Goal: Task Accomplishment & Management: Manage account settings

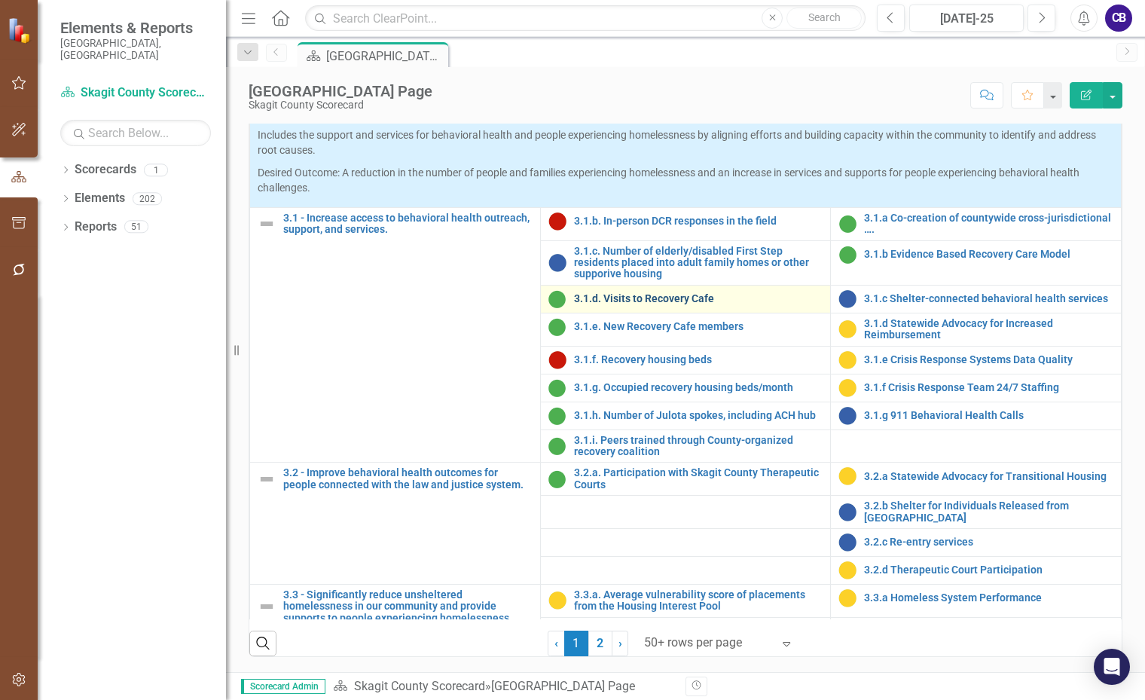
scroll to position [904, 0]
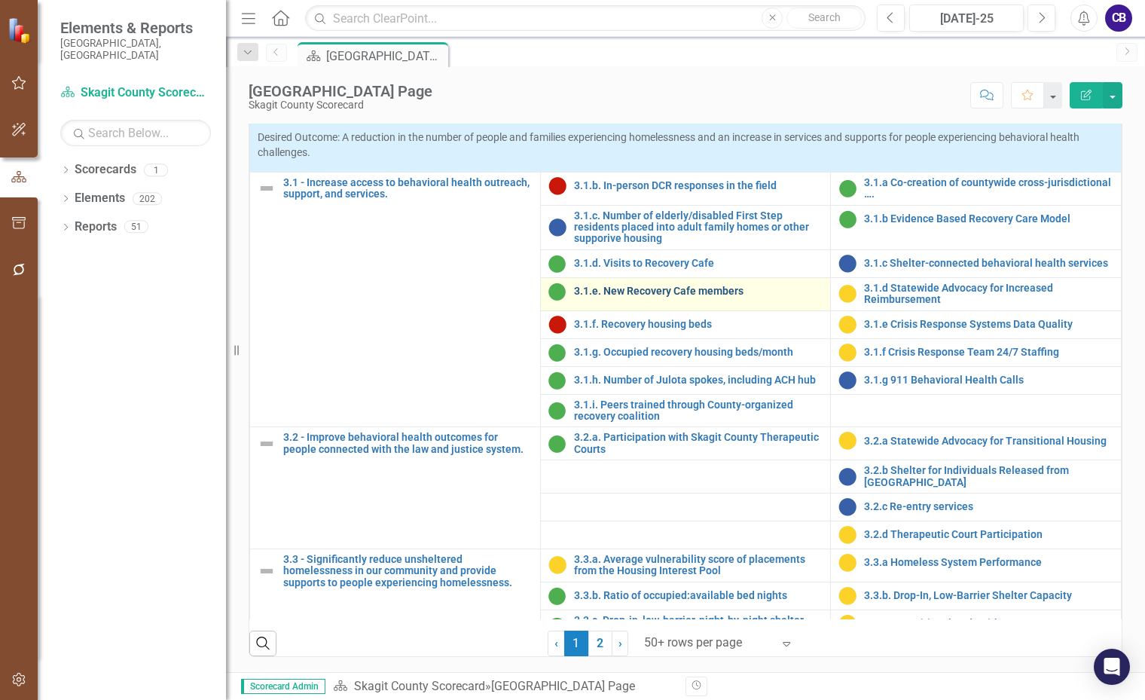
click at [681, 297] on link "3.1.e. New Recovery Cafe members" at bounding box center [698, 291] width 249 height 11
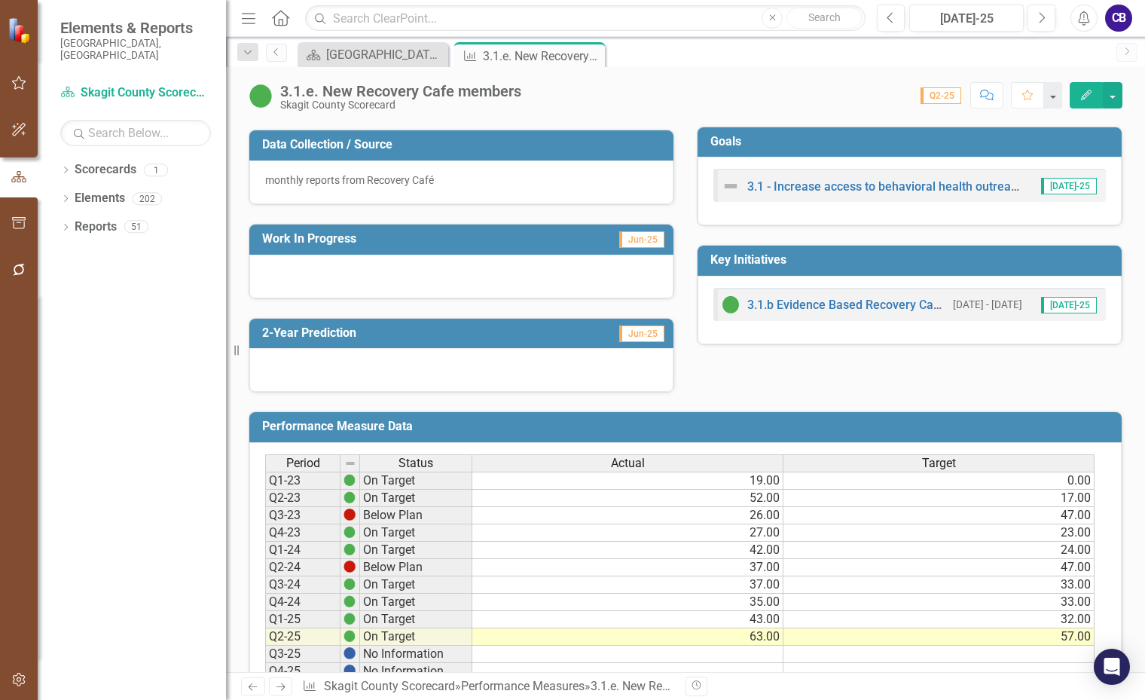
scroll to position [377, 0]
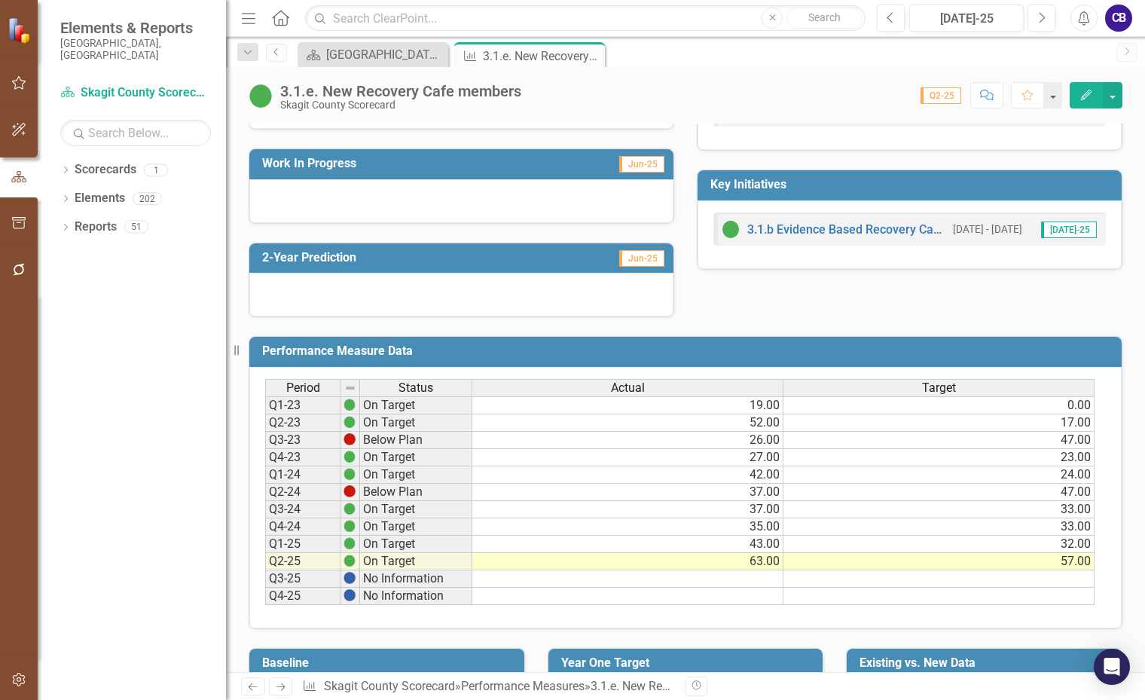
click at [362, 212] on div at bounding box center [461, 201] width 424 height 44
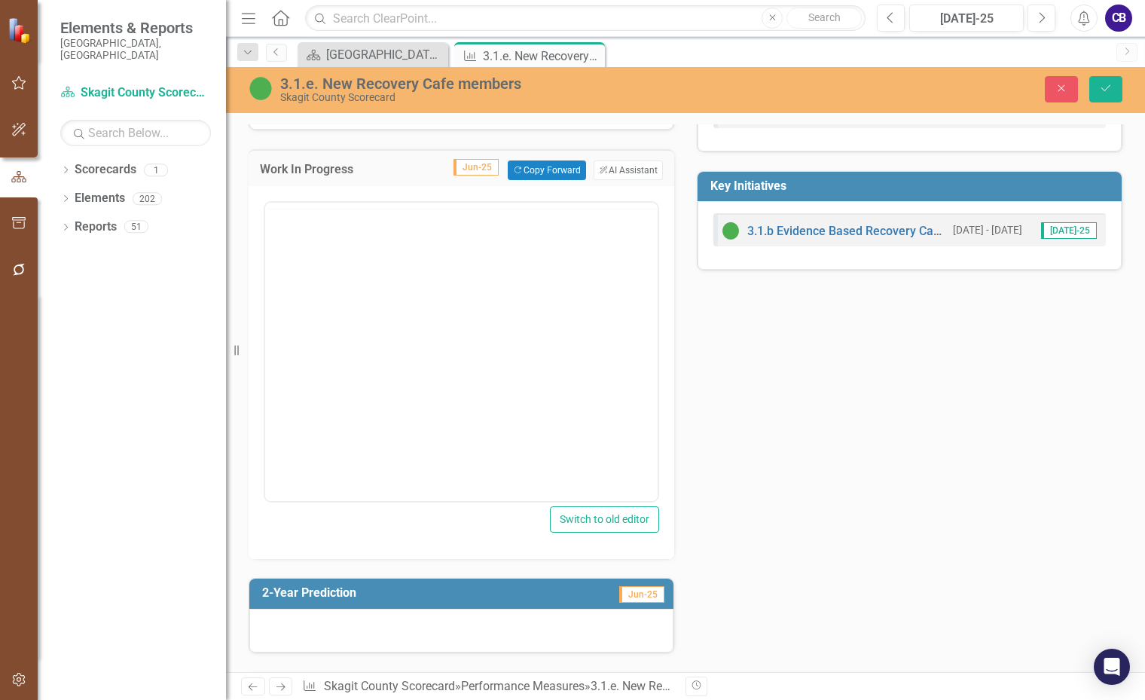
scroll to position [0, 0]
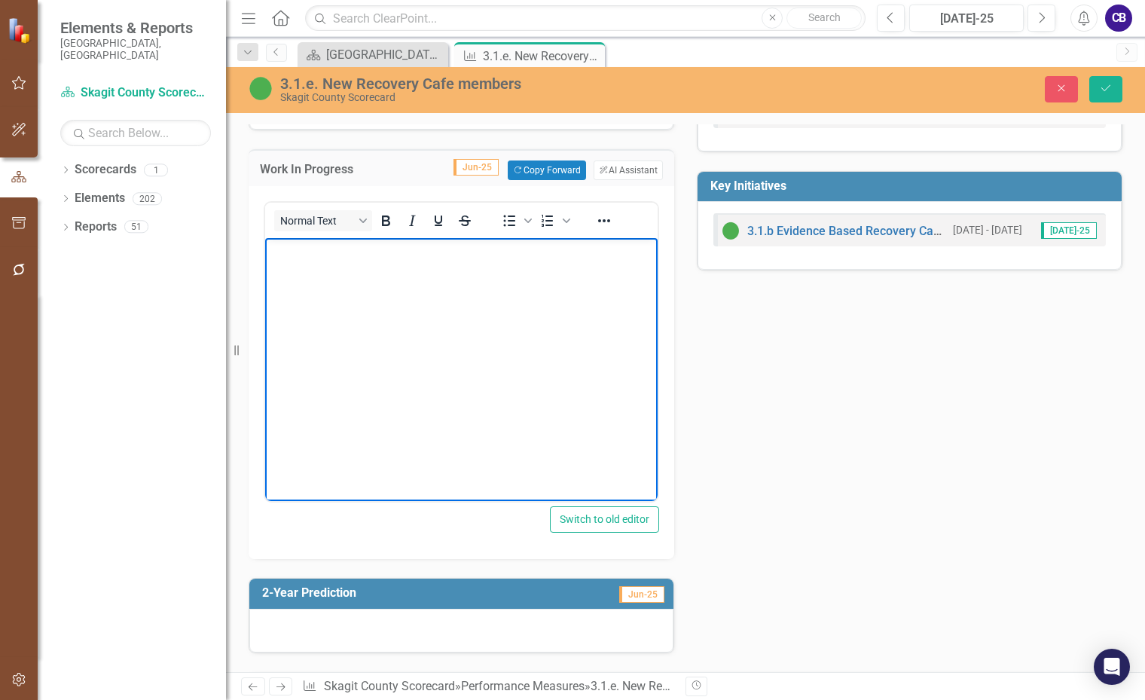
click at [369, 261] on body "Rich Text Area. Press ALT-0 for help." at bounding box center [461, 351] width 393 height 226
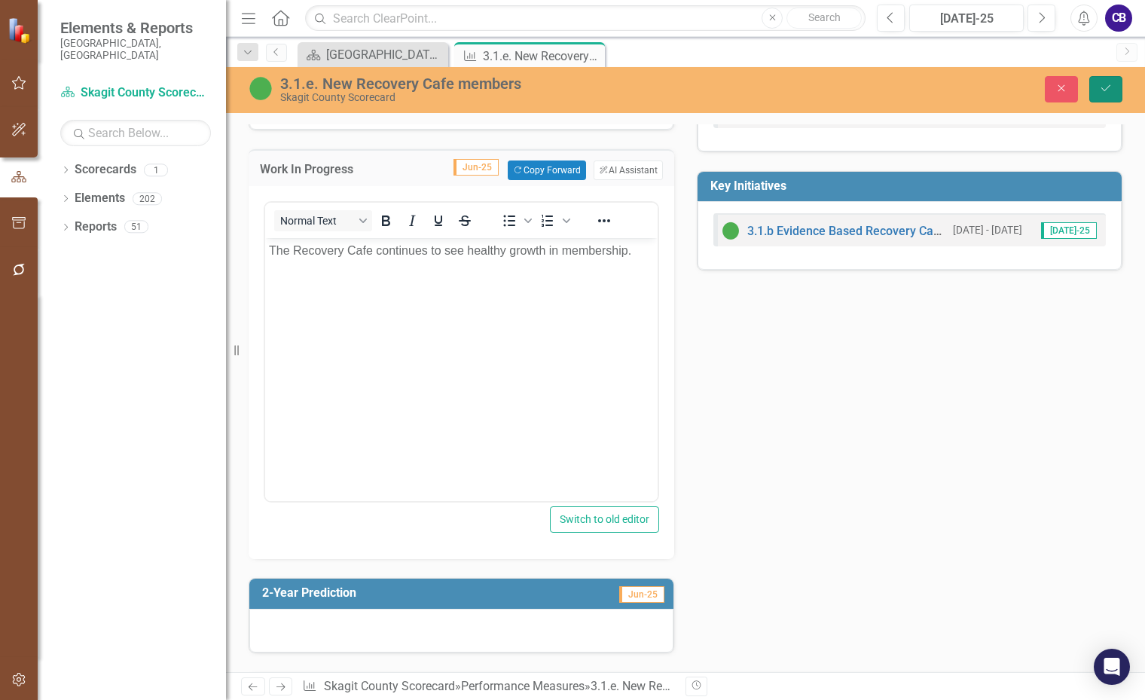
click at [1118, 95] on button "Save" at bounding box center [1106, 89] width 33 height 26
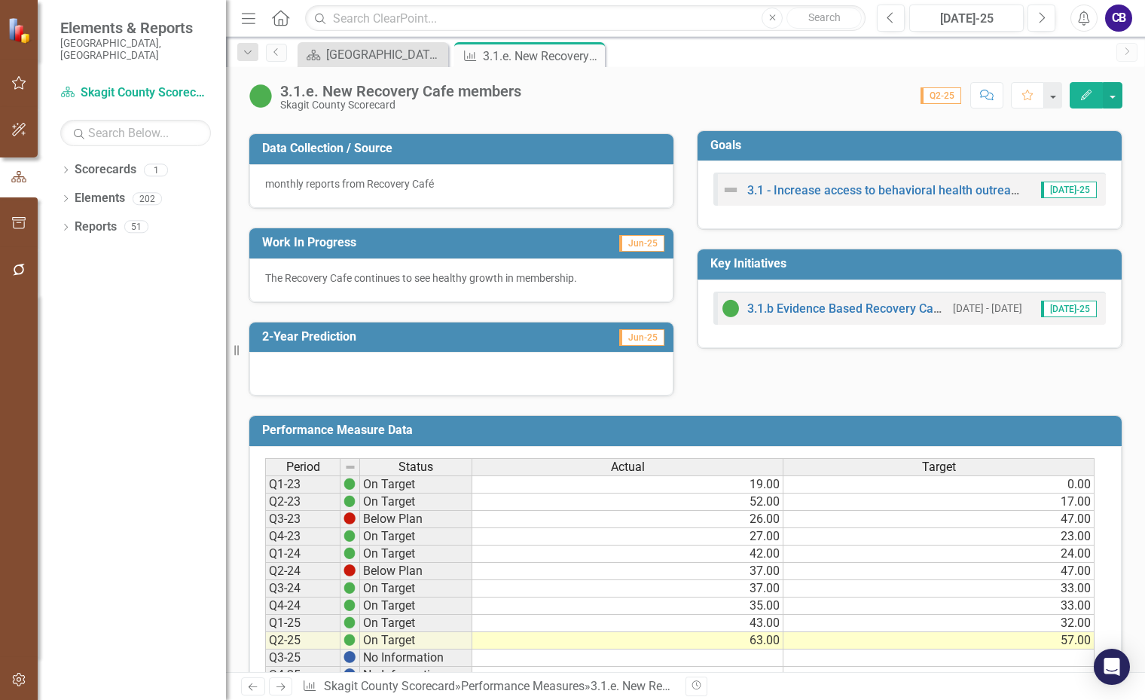
scroll to position [301, 0]
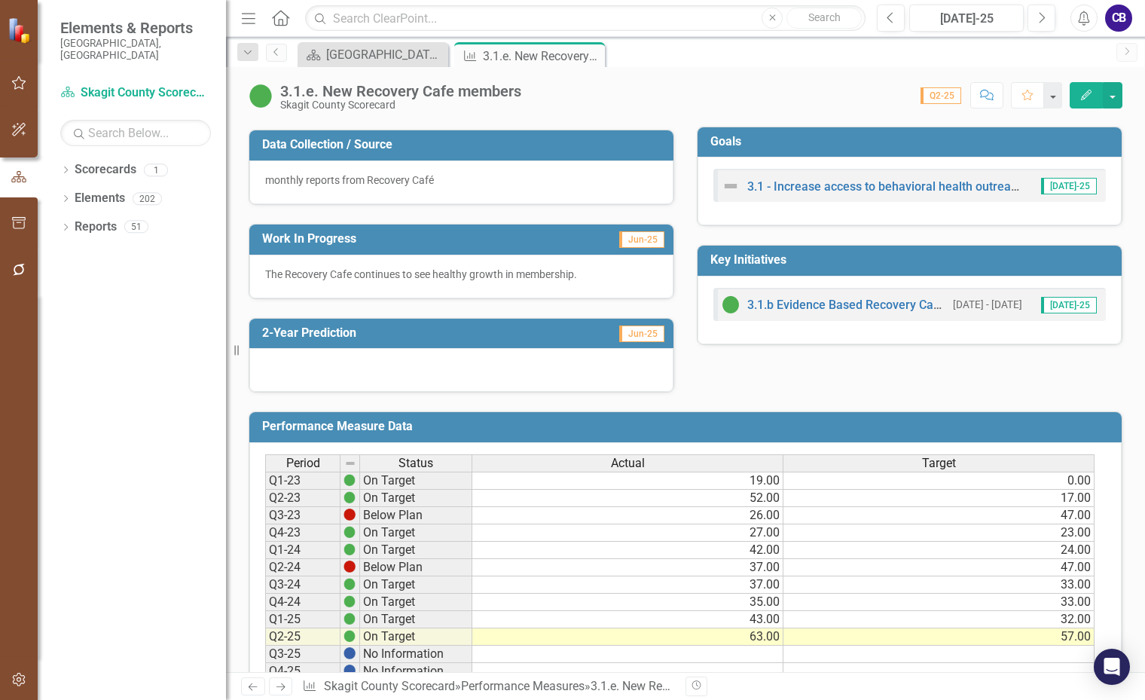
click at [368, 366] on div at bounding box center [461, 370] width 424 height 44
click at [367, 366] on div at bounding box center [461, 370] width 424 height 44
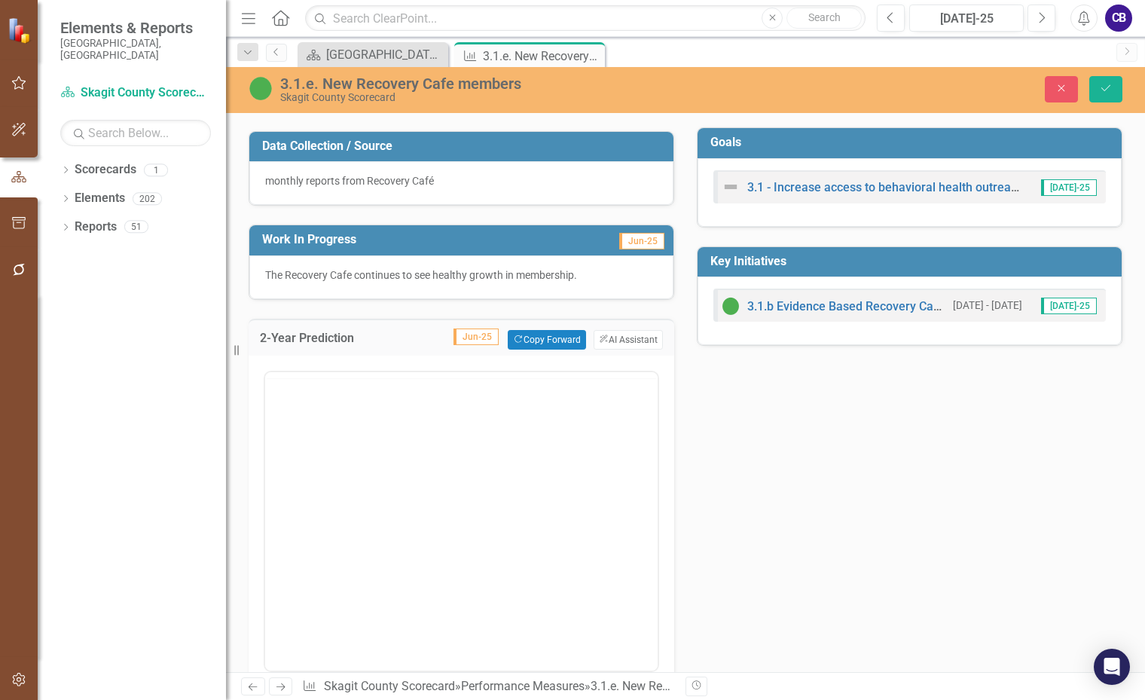
scroll to position [0, 0]
click at [386, 417] on p "Rich Text Area. Press ALT-0 for help." at bounding box center [461, 420] width 385 height 18
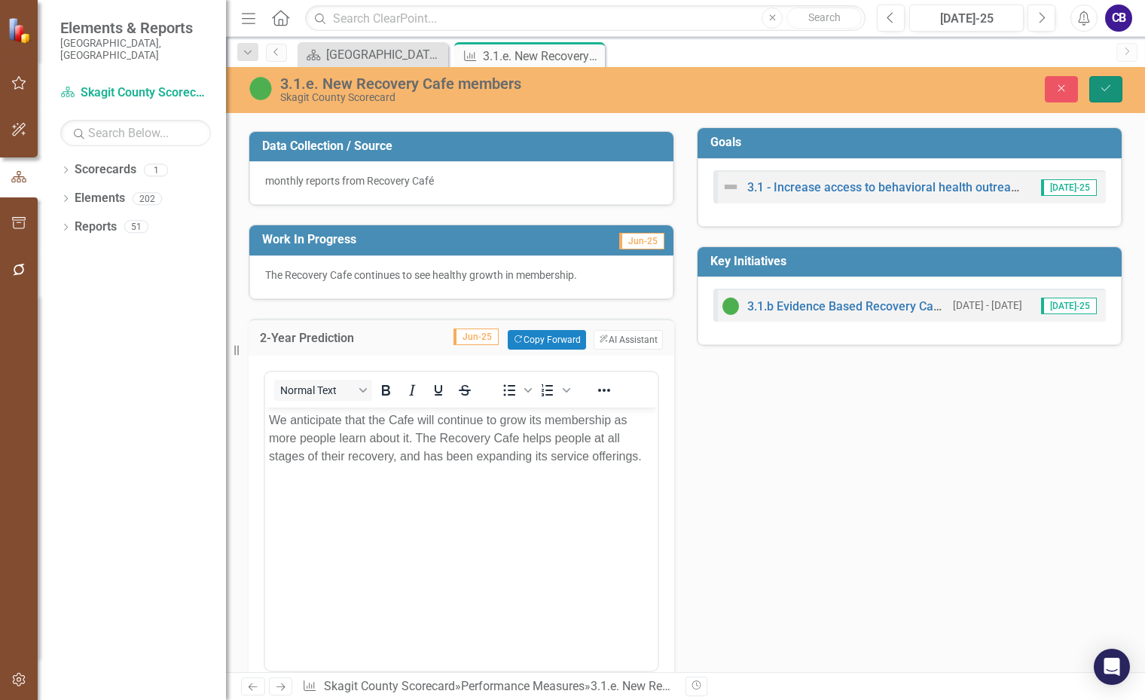
click at [1100, 90] on icon "Save" at bounding box center [1106, 88] width 14 height 11
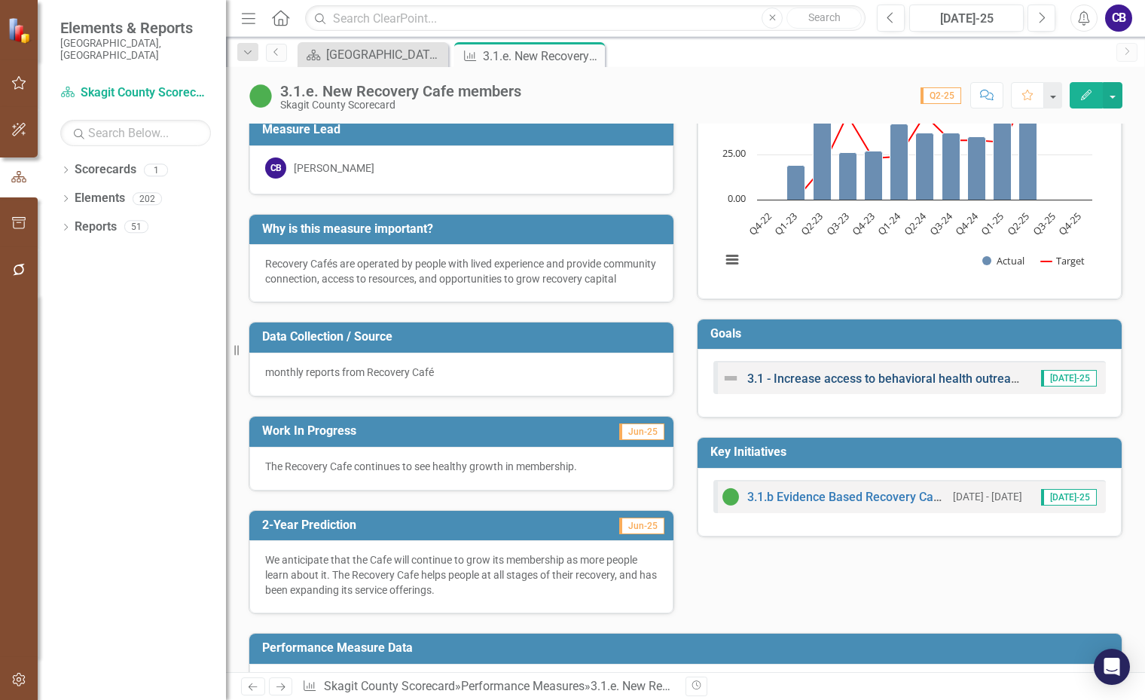
scroll to position [155, 0]
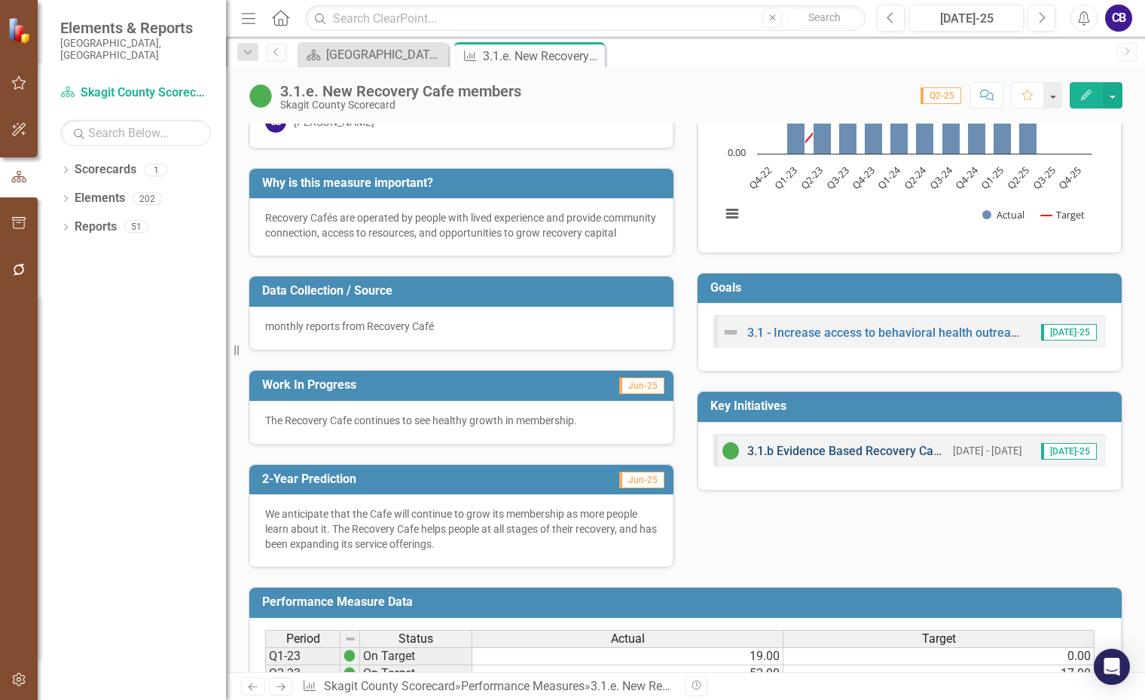
click at [803, 450] on link "3.1.b Evidence Based Recovery Care Model" at bounding box center [865, 451] width 234 height 14
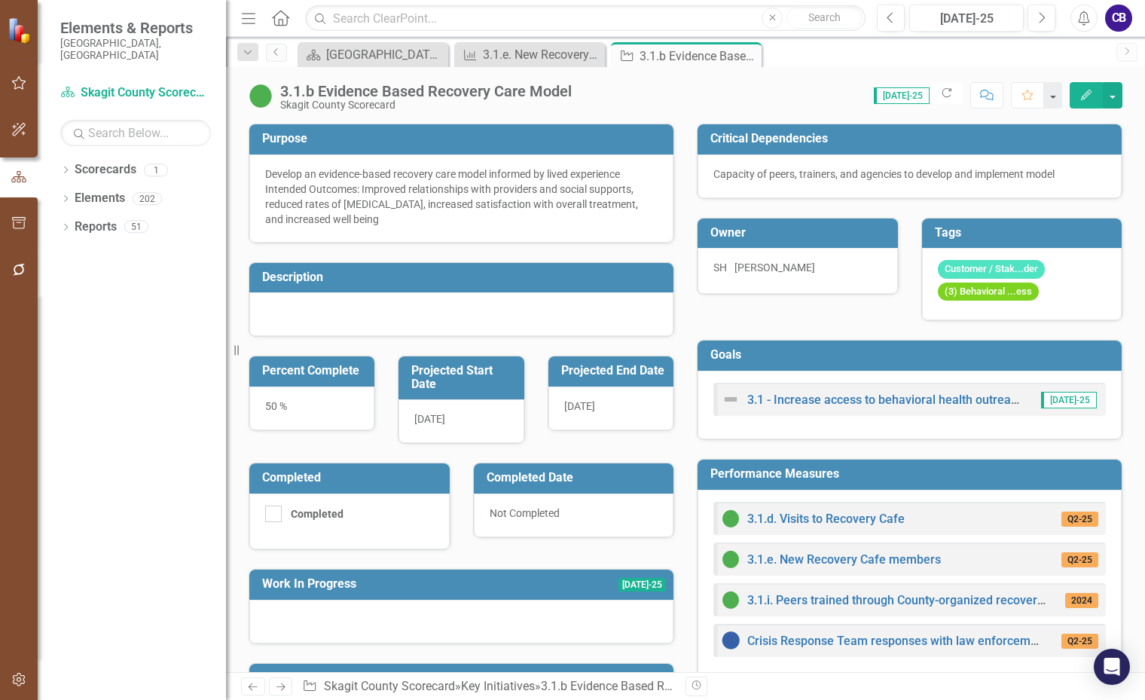
click at [600, 419] on div "[DATE]" at bounding box center [611, 409] width 125 height 44
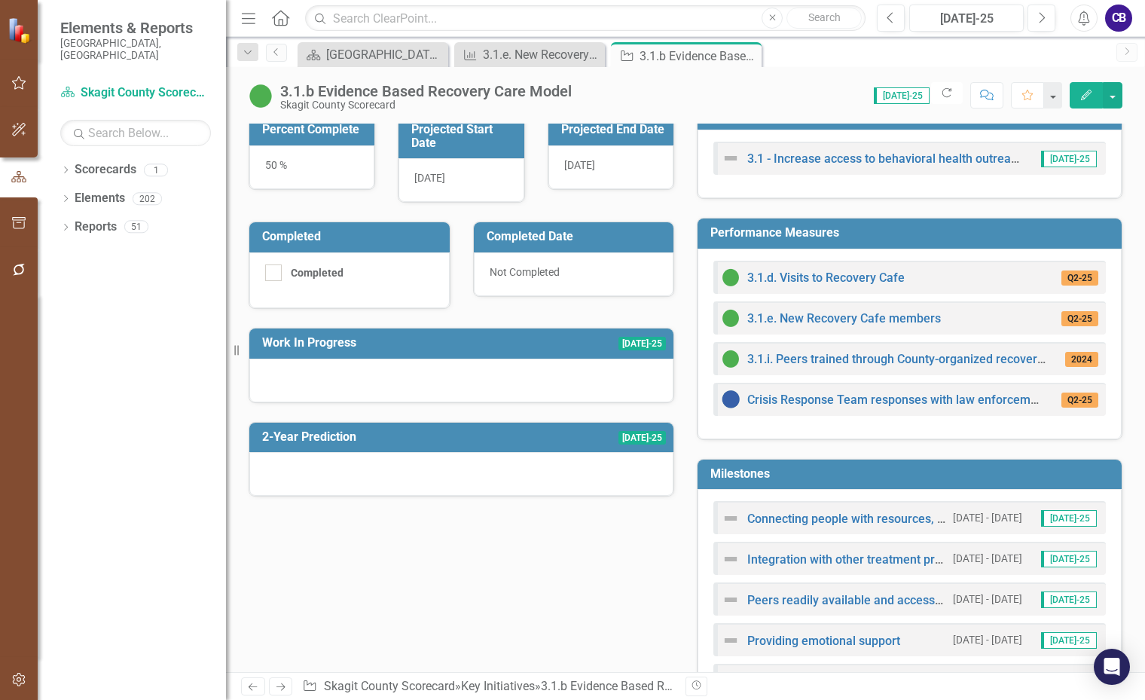
scroll to position [215, 0]
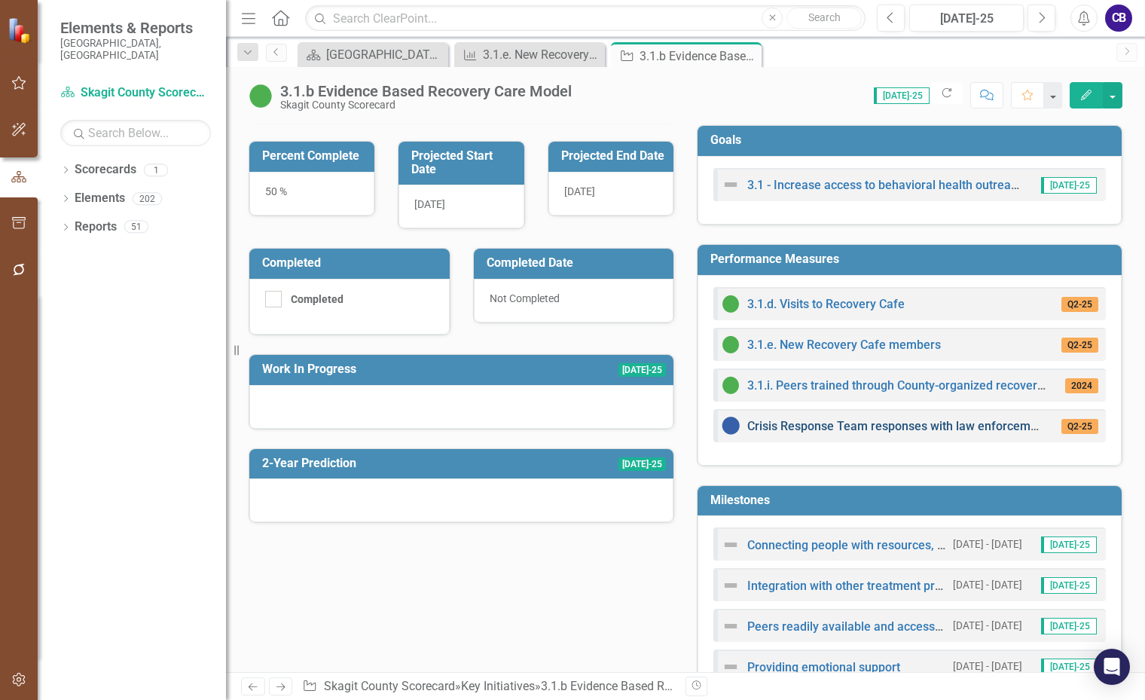
click at [919, 422] on link "Crisis Response Team responses with law enforcement" at bounding box center [898, 426] width 301 height 14
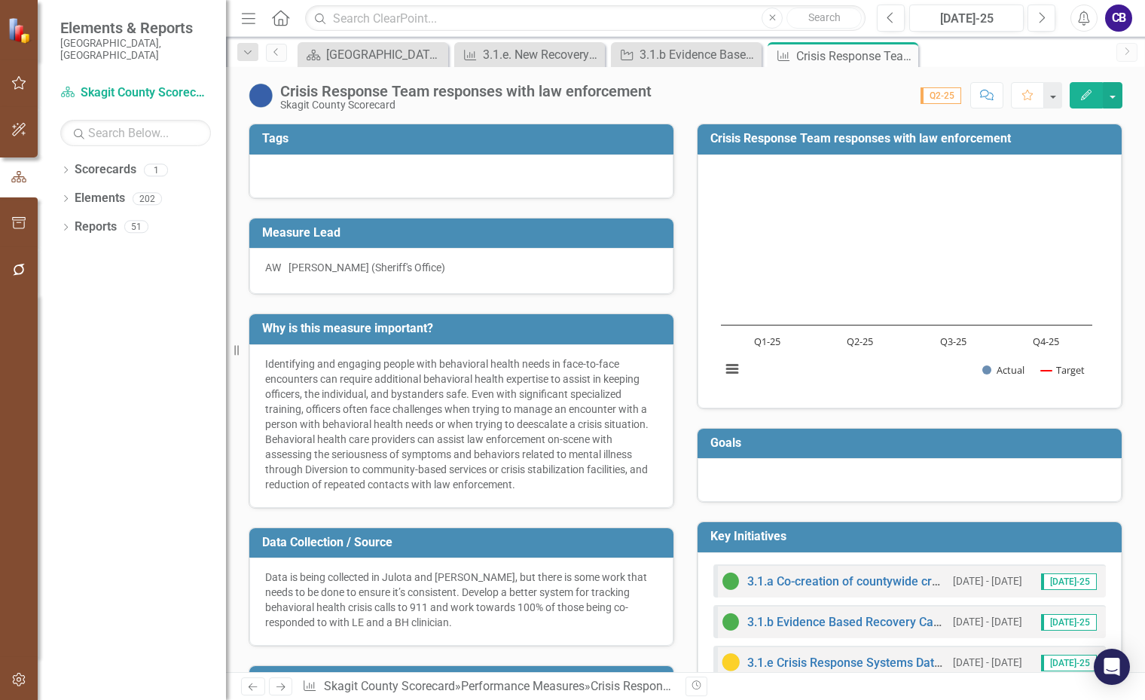
click at [1083, 97] on icon "Edit" at bounding box center [1087, 95] width 14 height 11
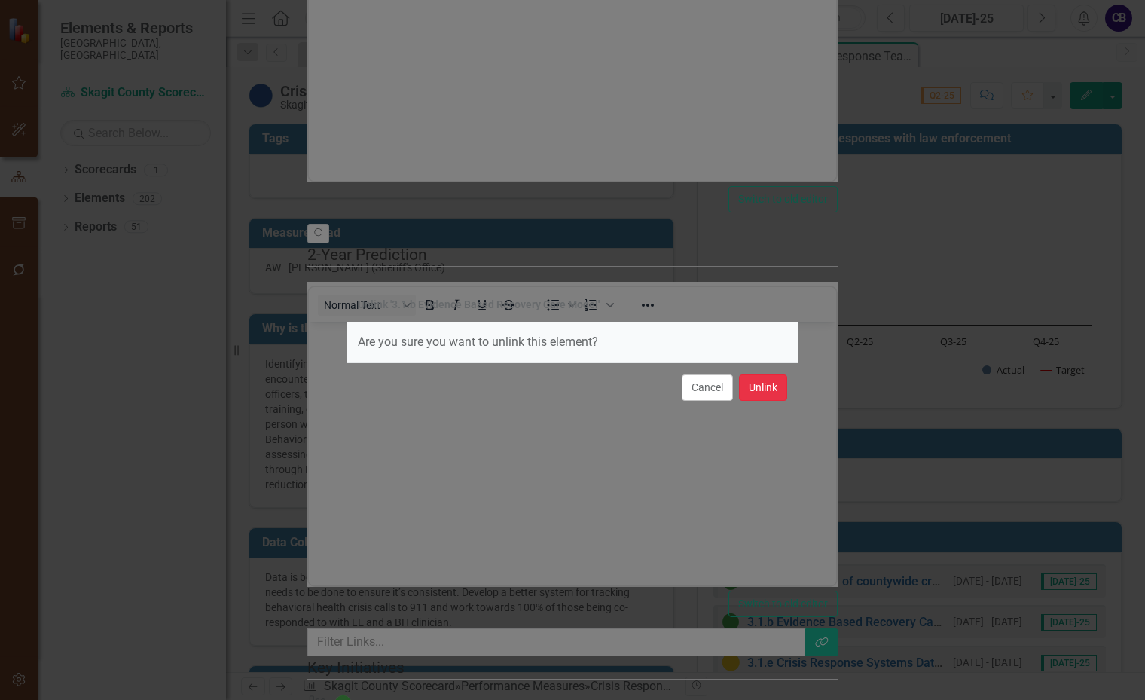
click at [751, 385] on button "Unlink" at bounding box center [763, 388] width 48 height 26
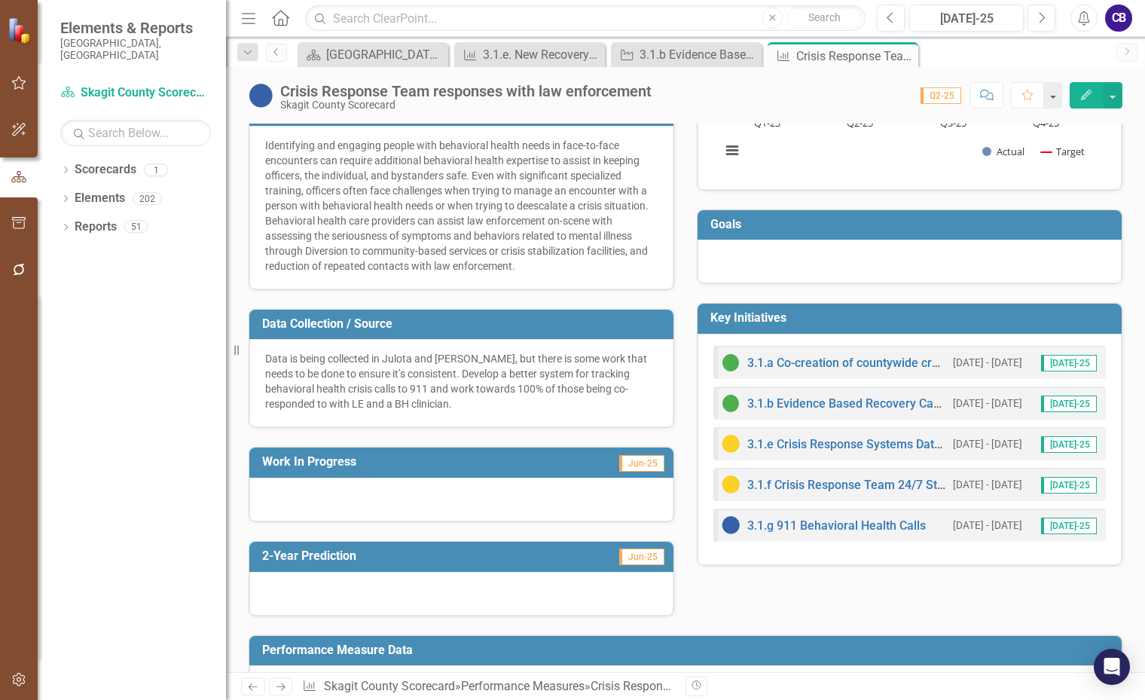
scroll to position [226, 0]
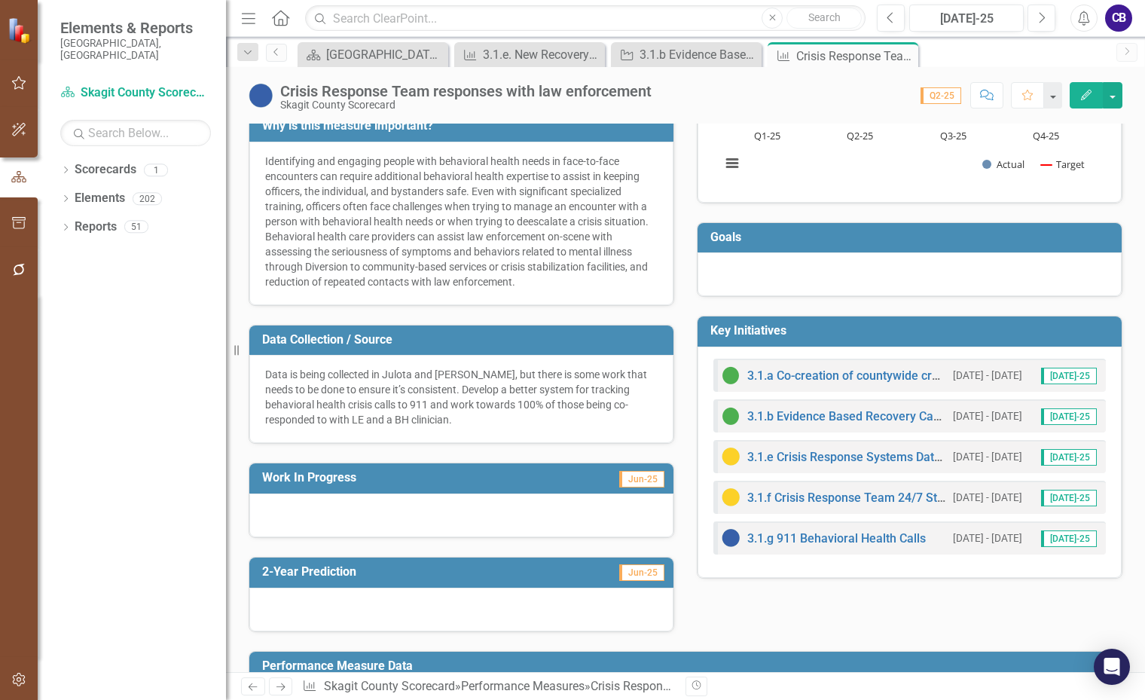
scroll to position [226, 0]
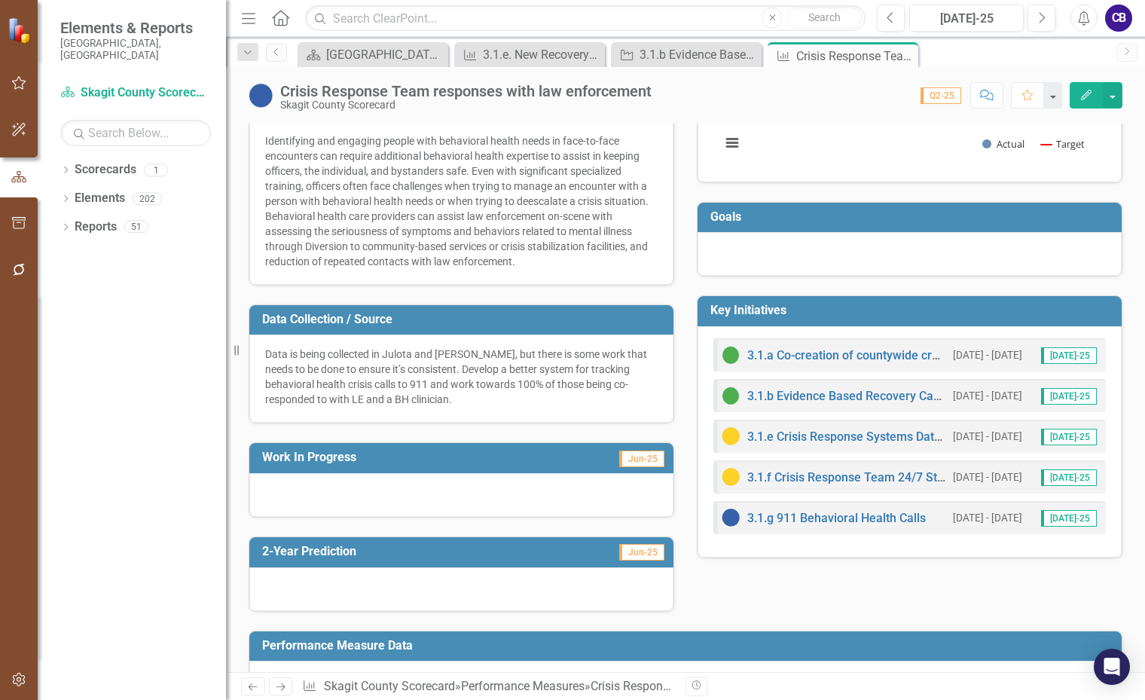
click at [1092, 95] on icon "Edit" at bounding box center [1087, 95] width 14 height 11
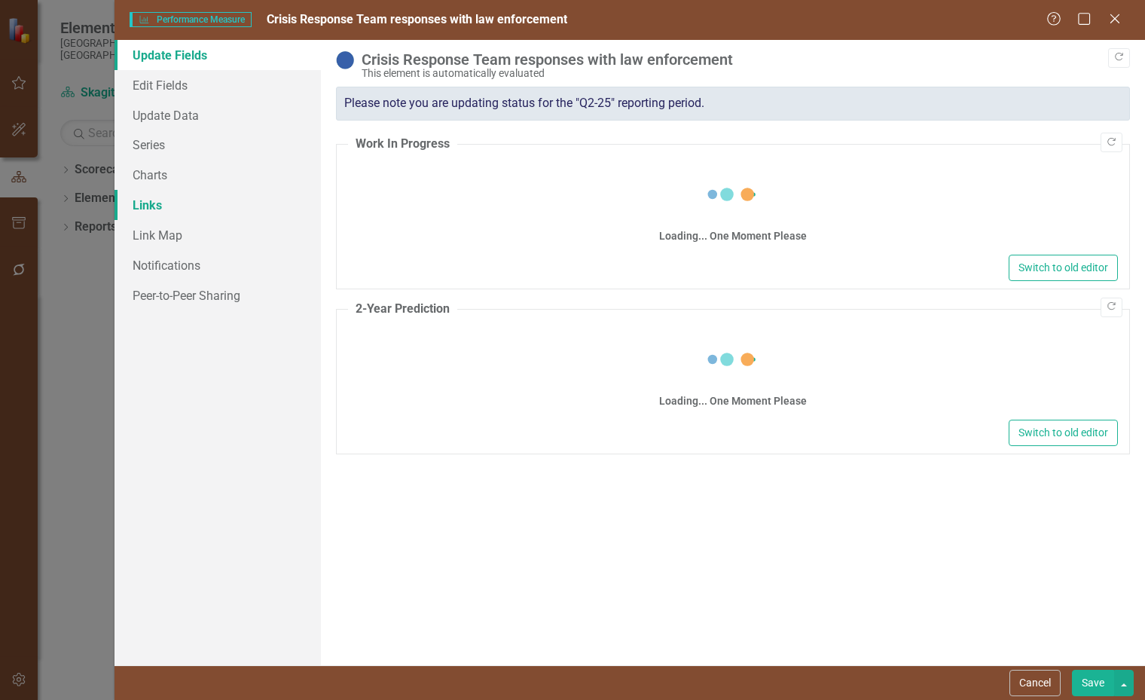
click at [164, 200] on link "Links" at bounding box center [218, 205] width 206 height 30
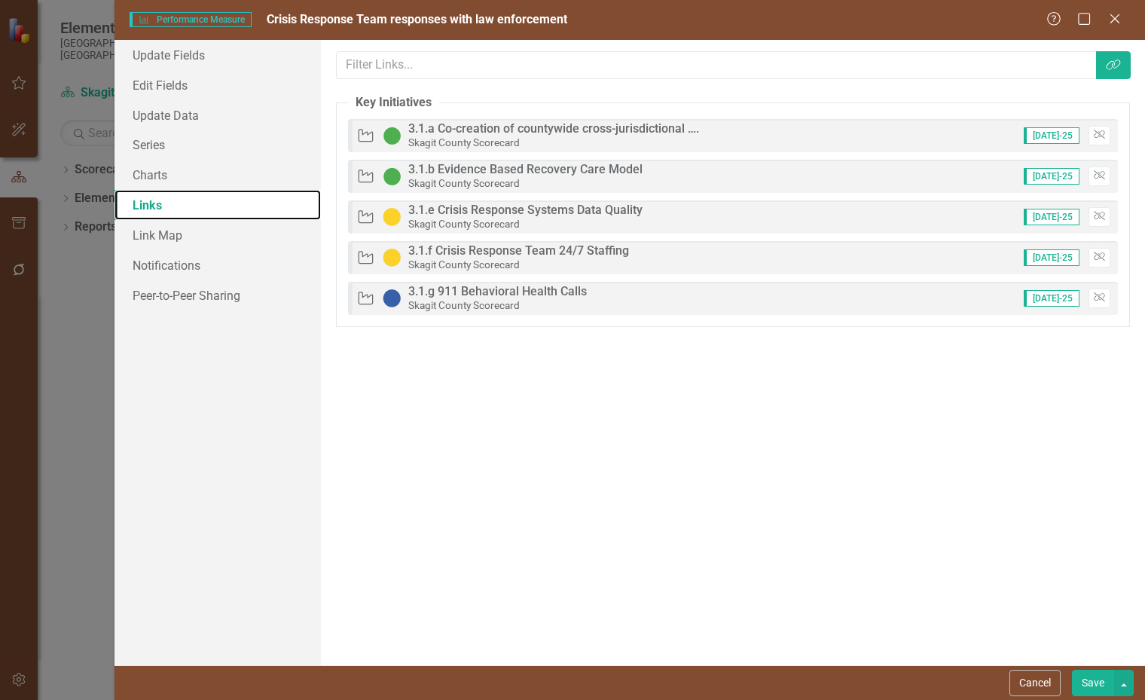
scroll to position [0, 0]
click at [1096, 176] on icon "Unlink" at bounding box center [1099, 175] width 11 height 9
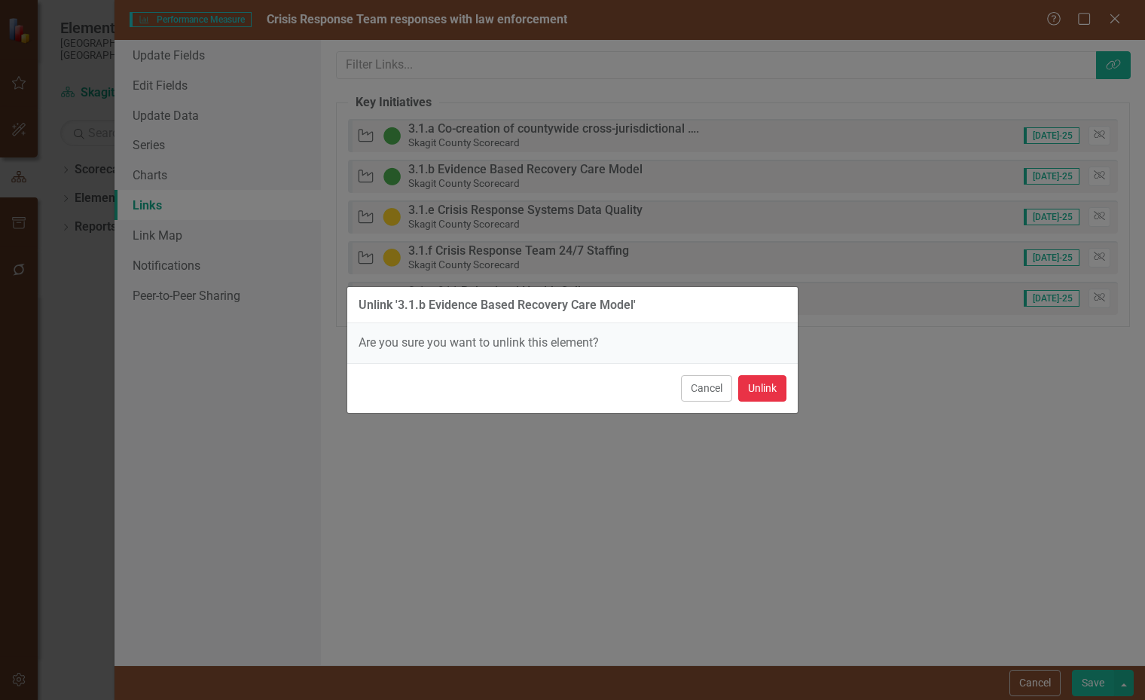
click at [755, 380] on button "Unlink" at bounding box center [762, 388] width 48 height 26
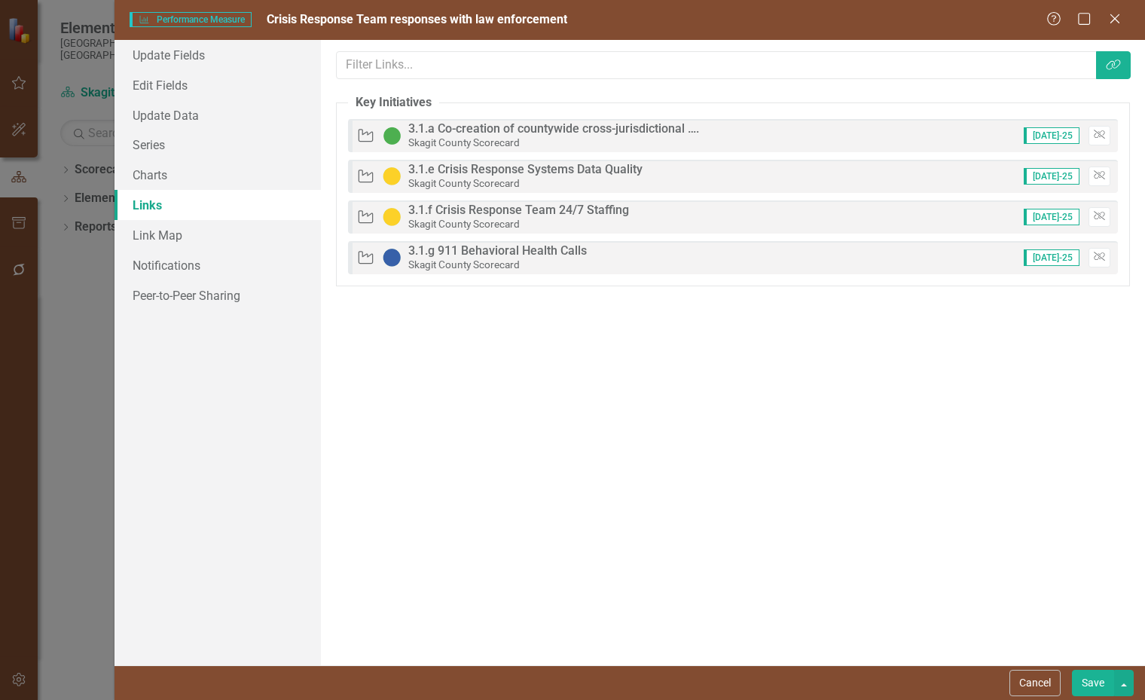
click at [1084, 680] on button "Save" at bounding box center [1093, 683] width 42 height 26
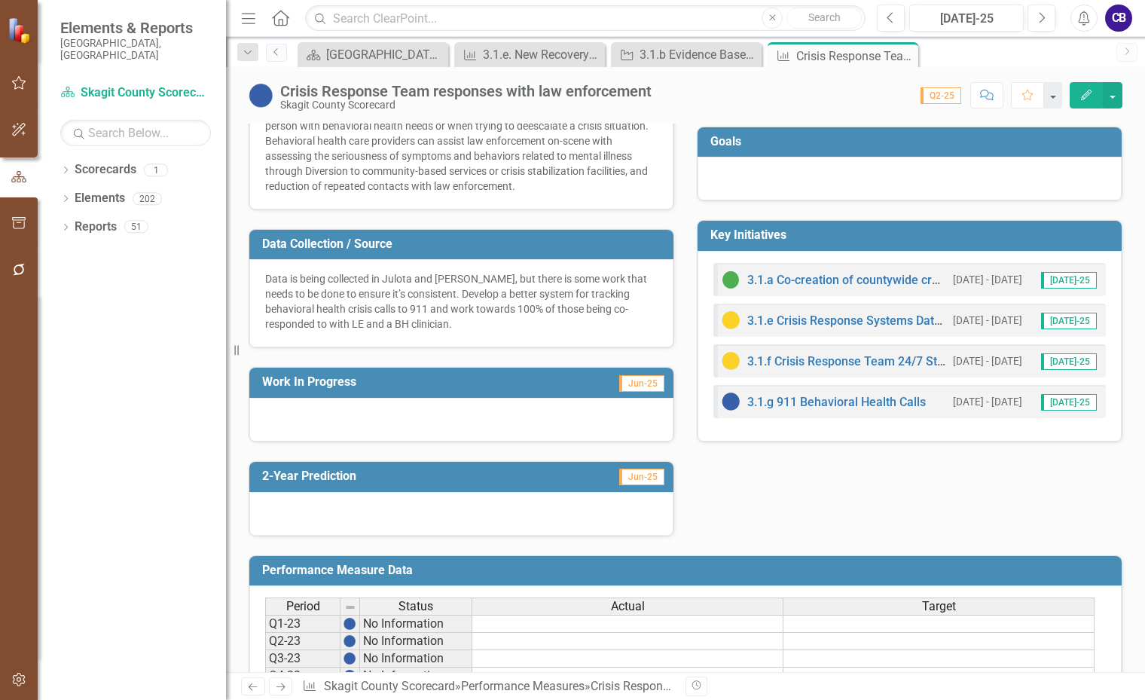
scroll to position [226, 0]
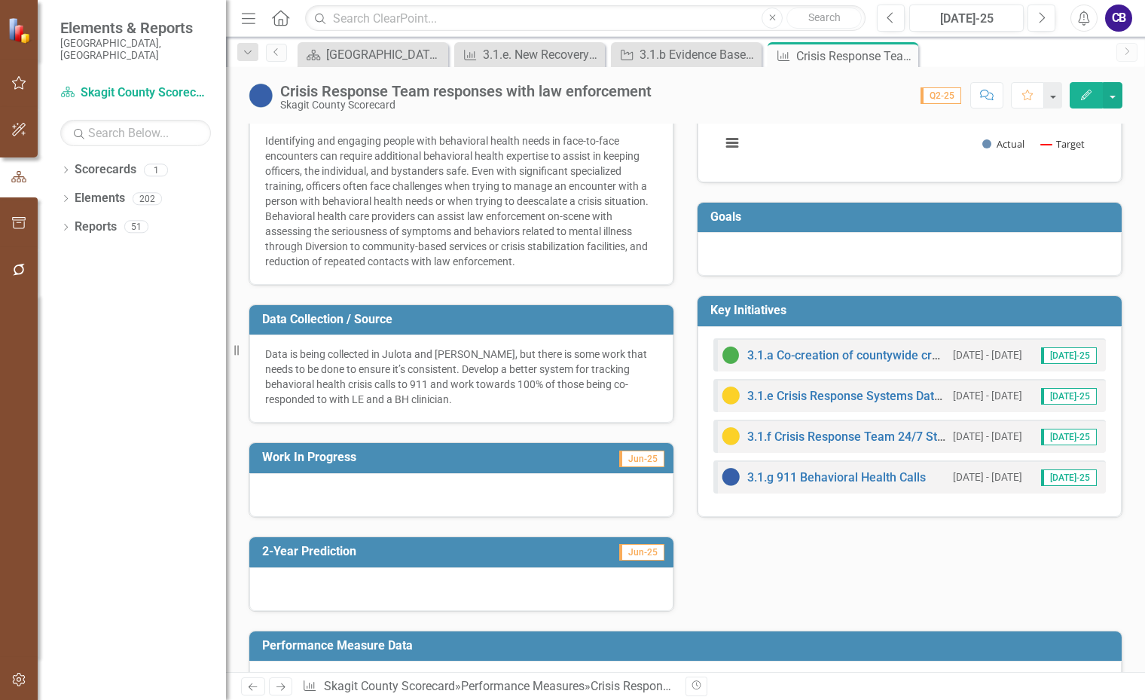
click at [383, 476] on div at bounding box center [461, 495] width 424 height 44
click at [390, 482] on div at bounding box center [461, 495] width 424 height 44
click at [393, 485] on div at bounding box center [461, 495] width 424 height 44
click at [394, 486] on div at bounding box center [461, 495] width 424 height 44
click at [396, 486] on div at bounding box center [461, 495] width 424 height 44
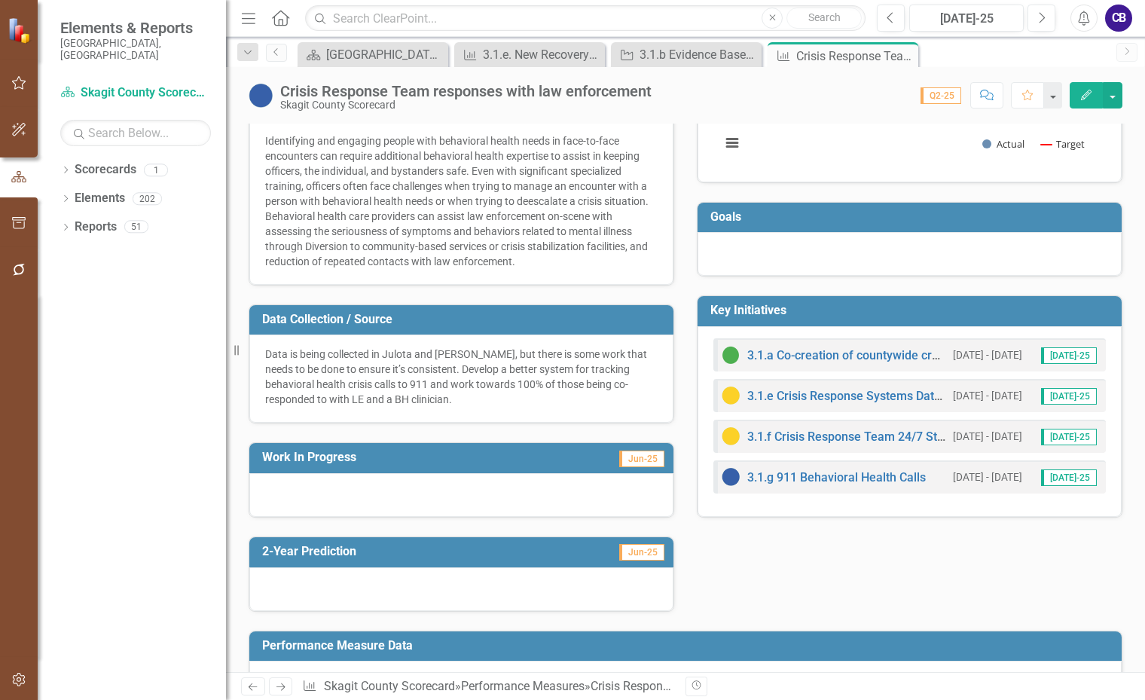
click at [398, 485] on div at bounding box center [461, 495] width 424 height 44
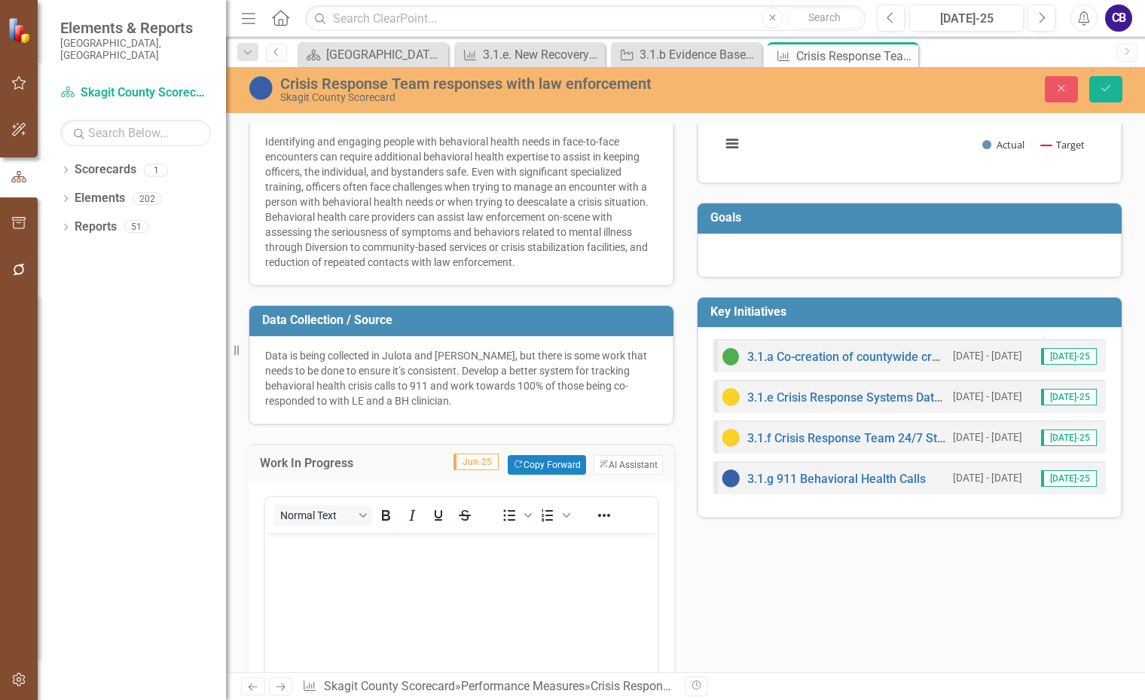
scroll to position [0, 0]
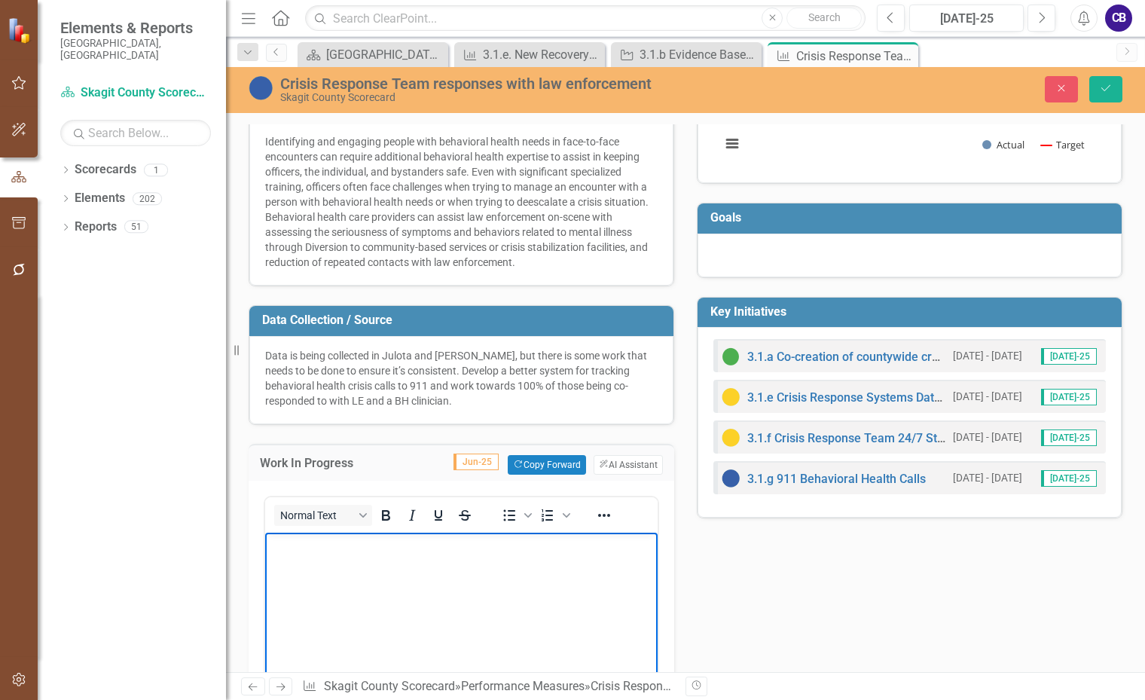
click at [338, 564] on body "Rich Text Area. Press ALT-0 for help." at bounding box center [461, 645] width 393 height 226
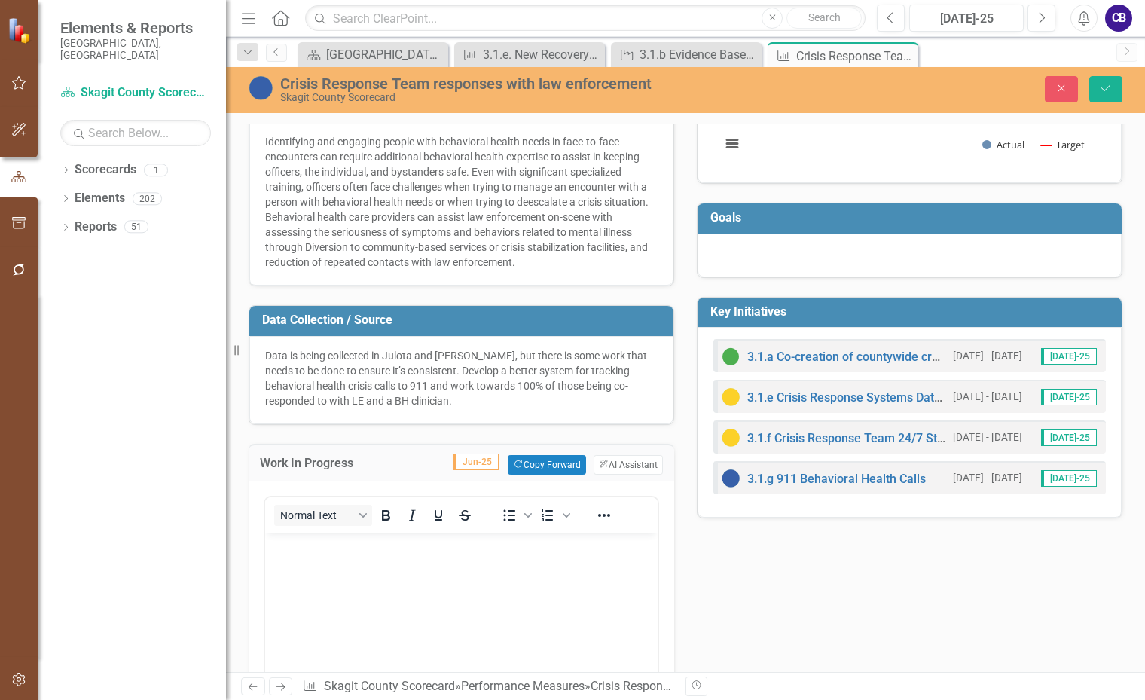
click at [455, 464] on span "Jun-25" at bounding box center [476, 462] width 45 height 17
click at [454, 463] on span "Jun-25" at bounding box center [476, 462] width 45 height 17
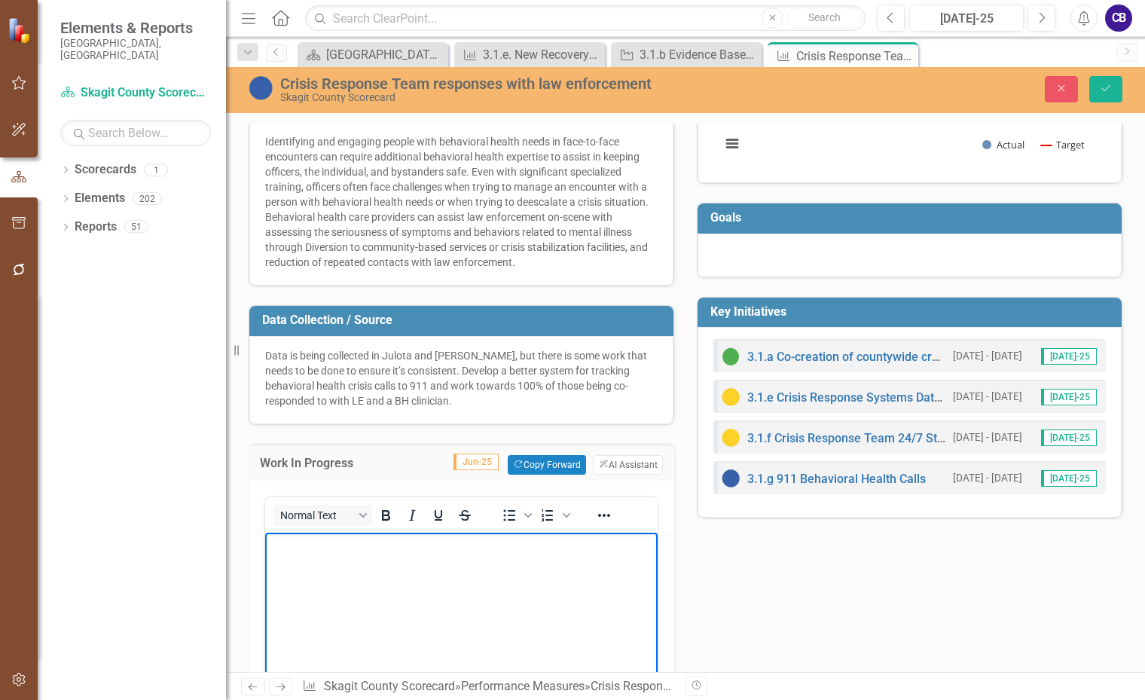
click at [416, 590] on body "Rich Text Area. Press ALT-0 for help." at bounding box center [461, 645] width 393 height 226
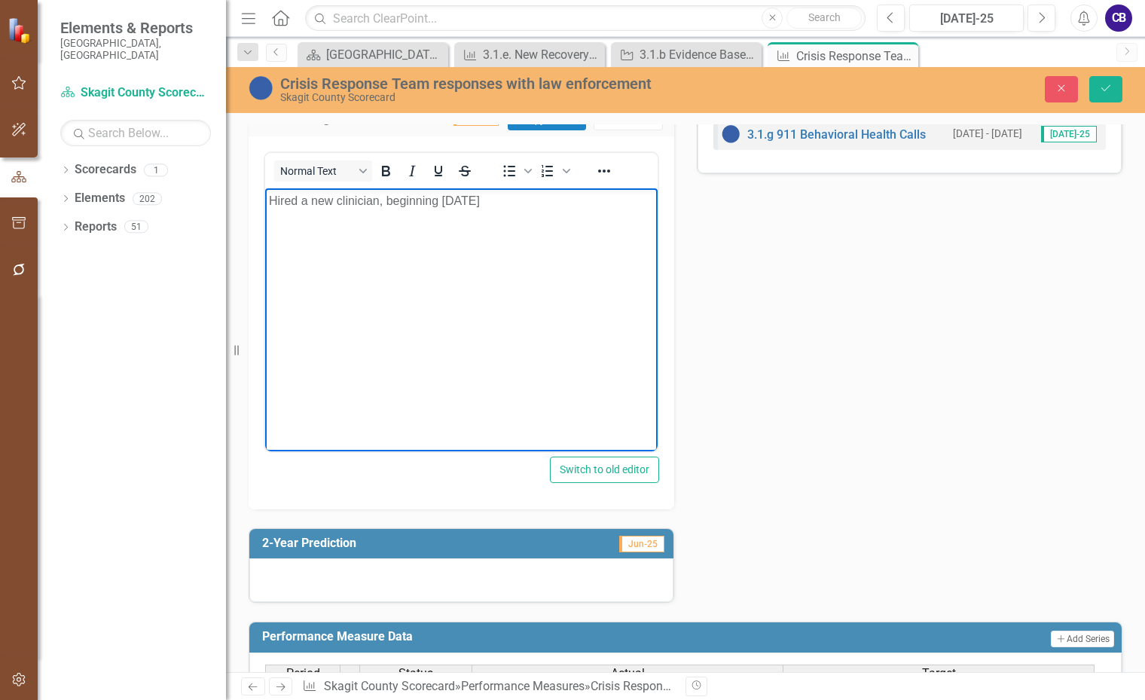
scroll to position [603, 0]
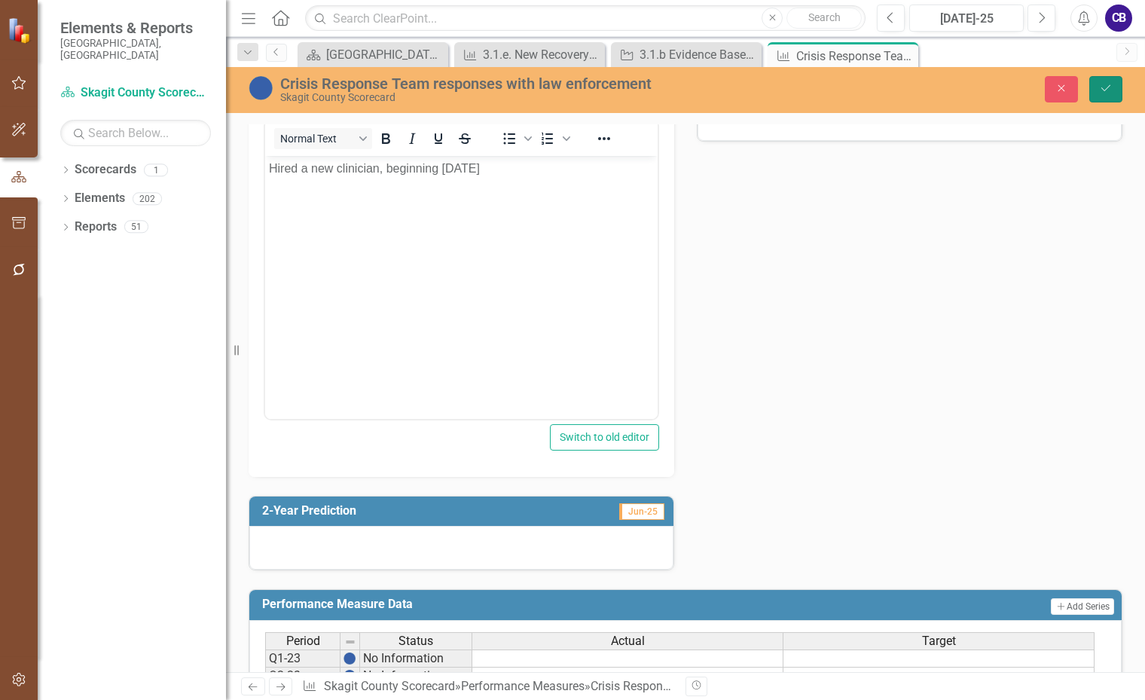
click at [1104, 96] on button "Save" at bounding box center [1106, 89] width 33 height 26
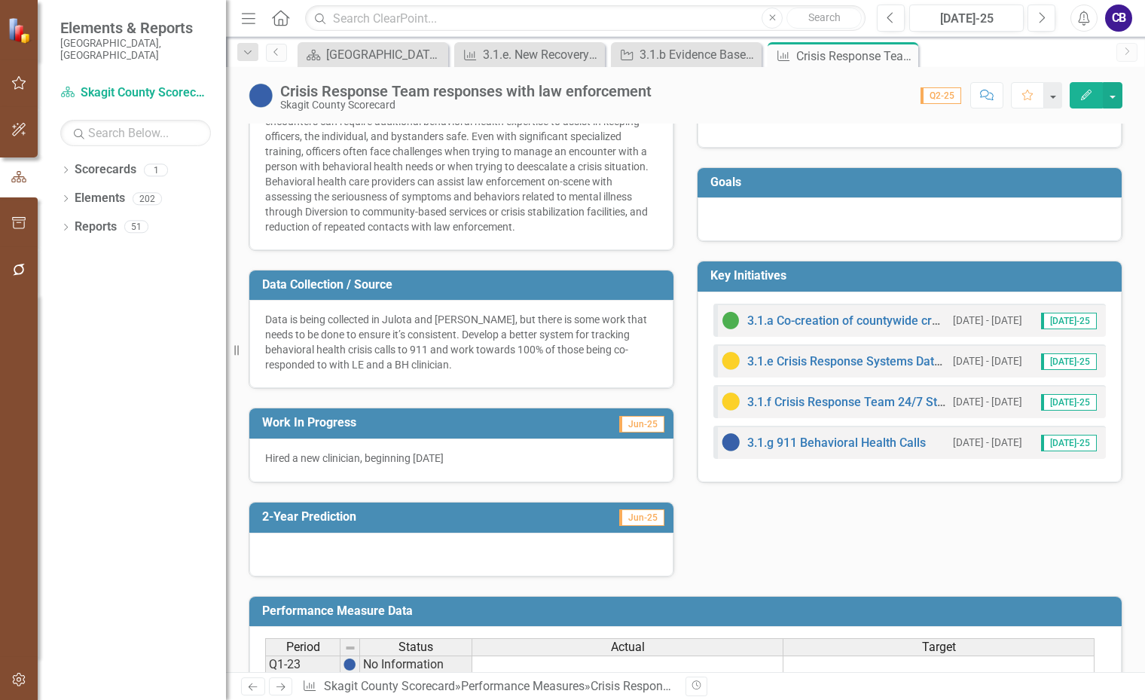
scroll to position [301, 0]
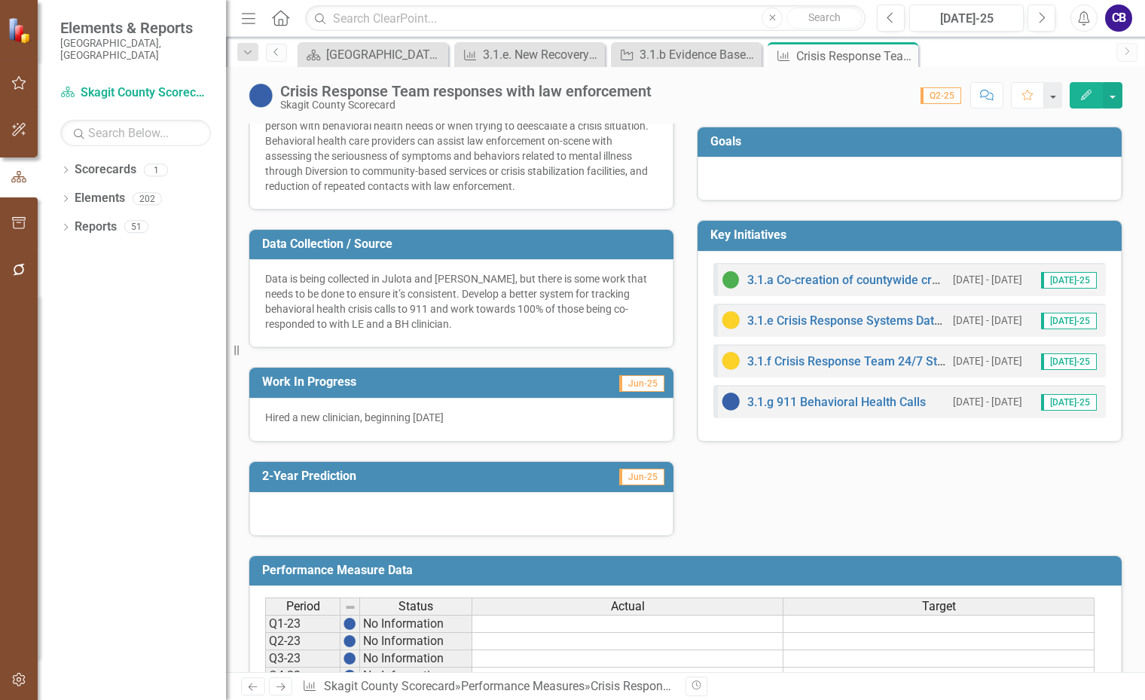
click at [346, 509] on div at bounding box center [461, 514] width 424 height 44
click at [347, 506] on div at bounding box center [461, 514] width 424 height 44
click at [348, 507] on div at bounding box center [461, 514] width 424 height 44
click at [349, 507] on div at bounding box center [461, 514] width 424 height 44
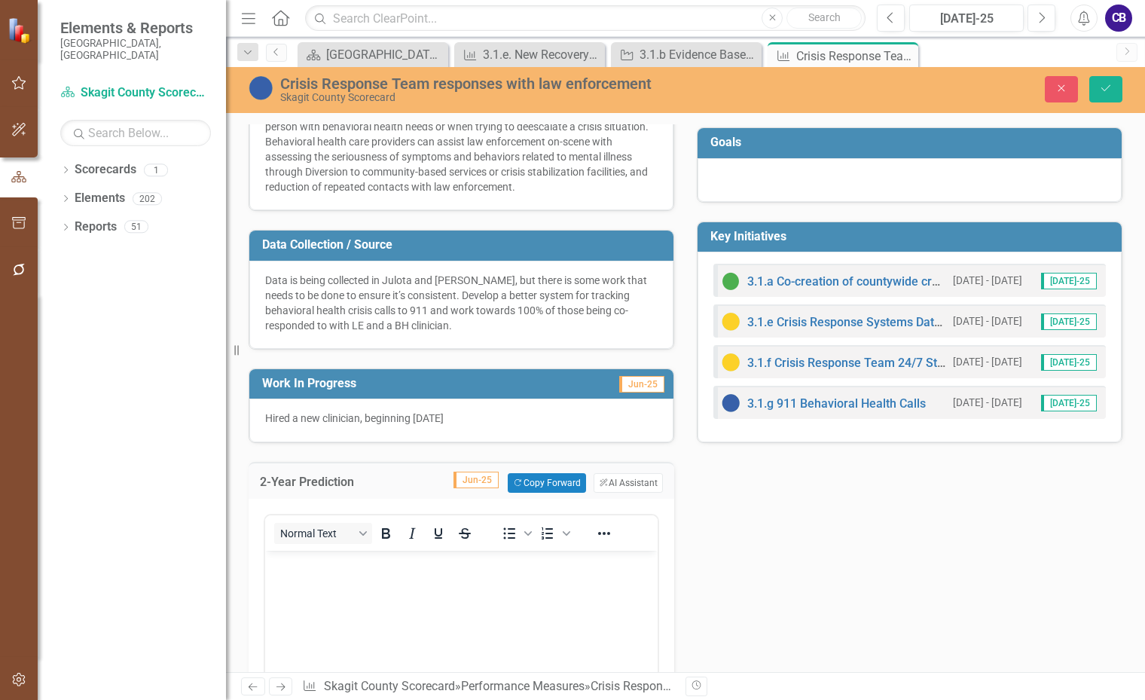
scroll to position [0, 0]
drag, startPoint x: 341, startPoint y: 575, endPoint x: 346, endPoint y: 561, distance: 14.6
click at [340, 570] on body "Rich Text Area. Press ALT-0 for help." at bounding box center [461, 664] width 393 height 226
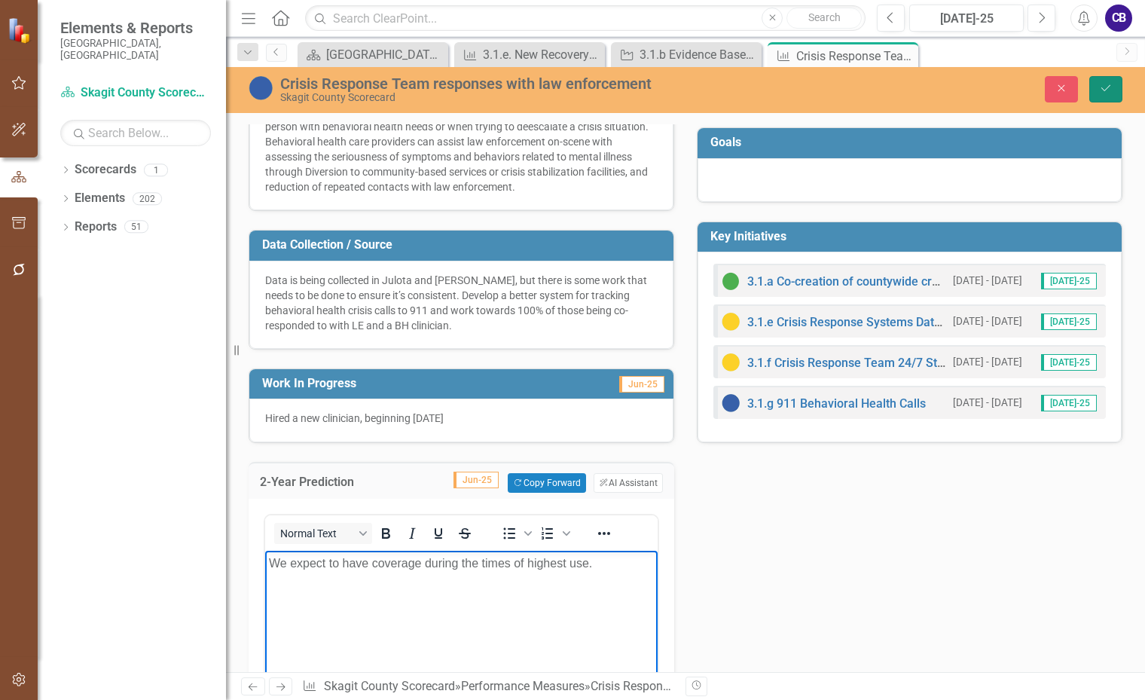
click at [1095, 91] on button "Save" at bounding box center [1106, 89] width 33 height 26
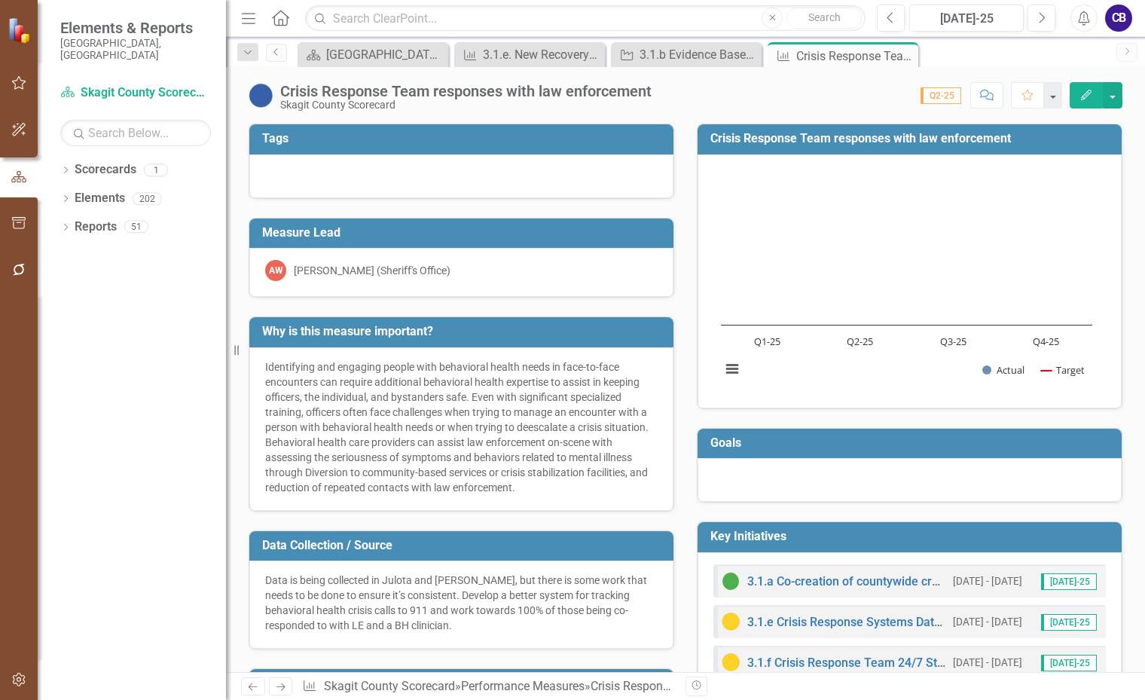
click at [765, 320] on rect "Interactive chart" at bounding box center [907, 280] width 387 height 226
click at [1084, 88] on button "Edit" at bounding box center [1086, 95] width 33 height 26
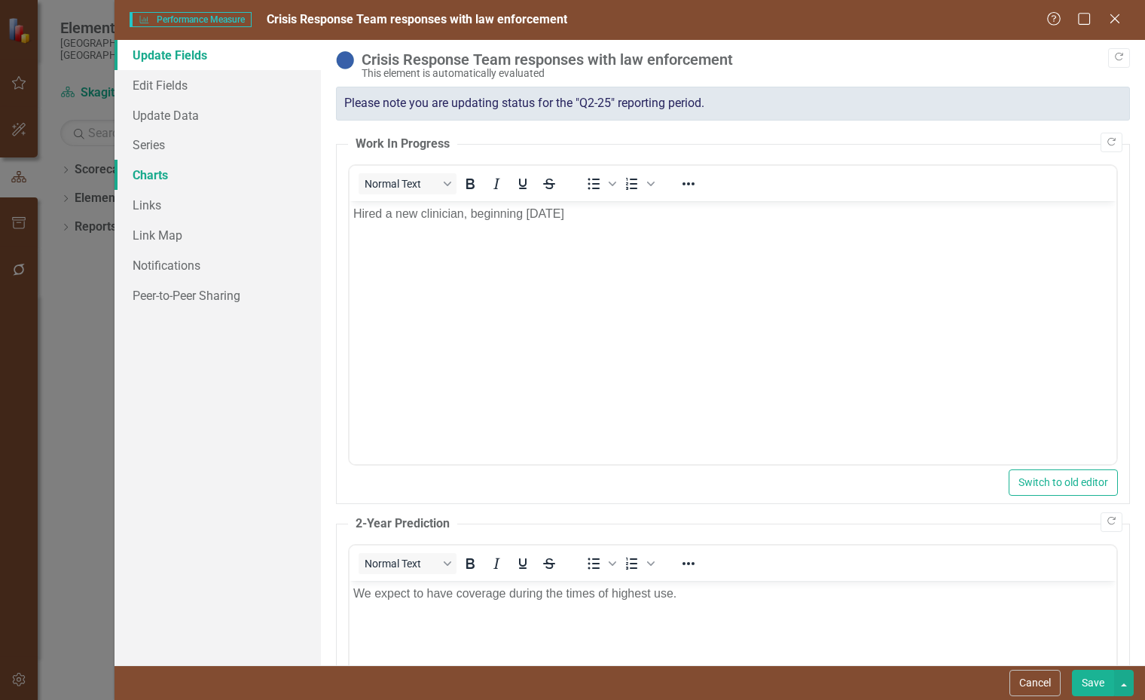
click at [161, 170] on link "Charts" at bounding box center [218, 175] width 206 height 30
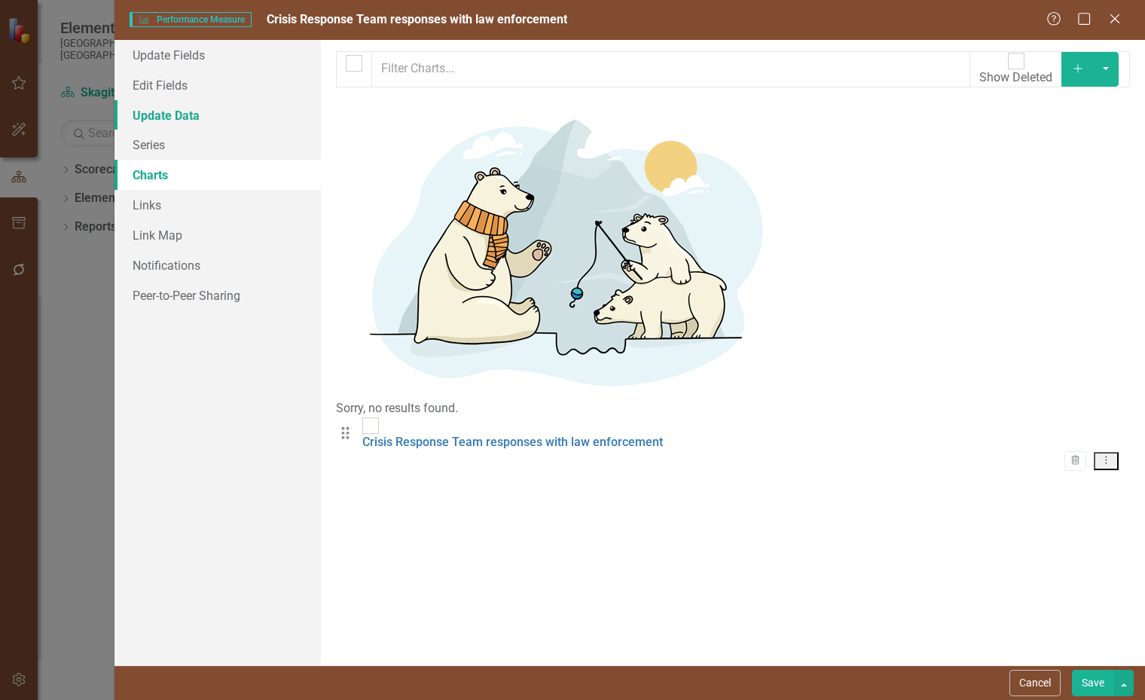
click at [161, 114] on link "Update Data" at bounding box center [218, 115] width 206 height 30
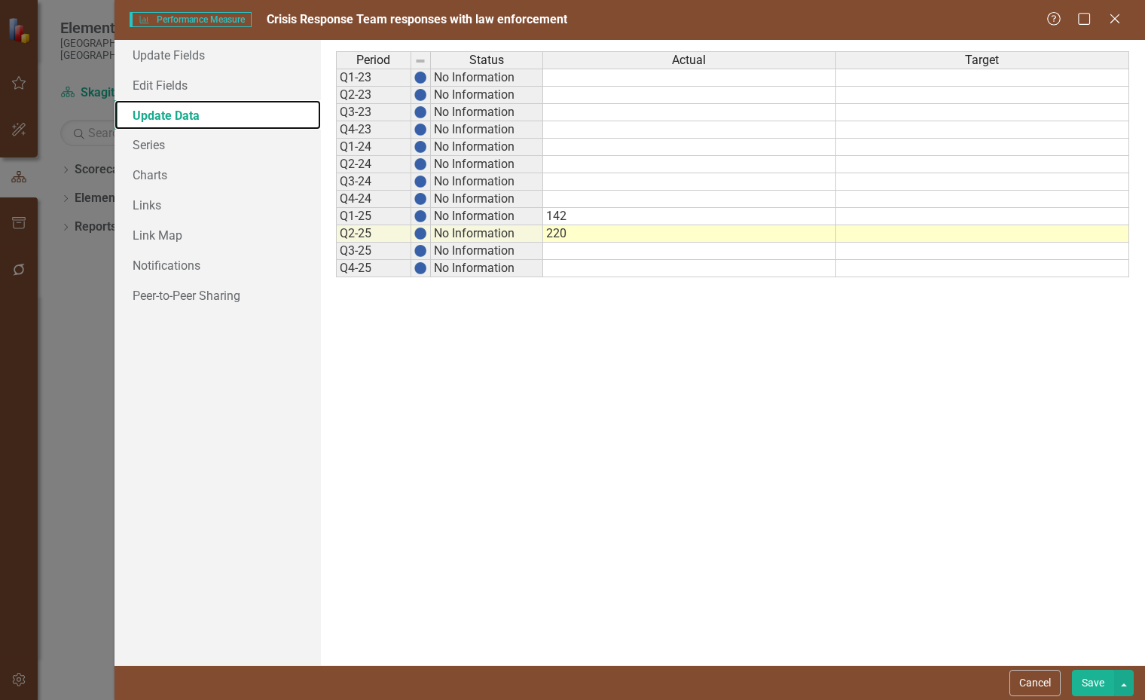
click at [829, 307] on div "Period Status Actual Target Q1-23 No Information Q2-23 No Information Q3-23 No …" at bounding box center [733, 352] width 794 height 603
click at [894, 220] on td at bounding box center [982, 216] width 293 height 17
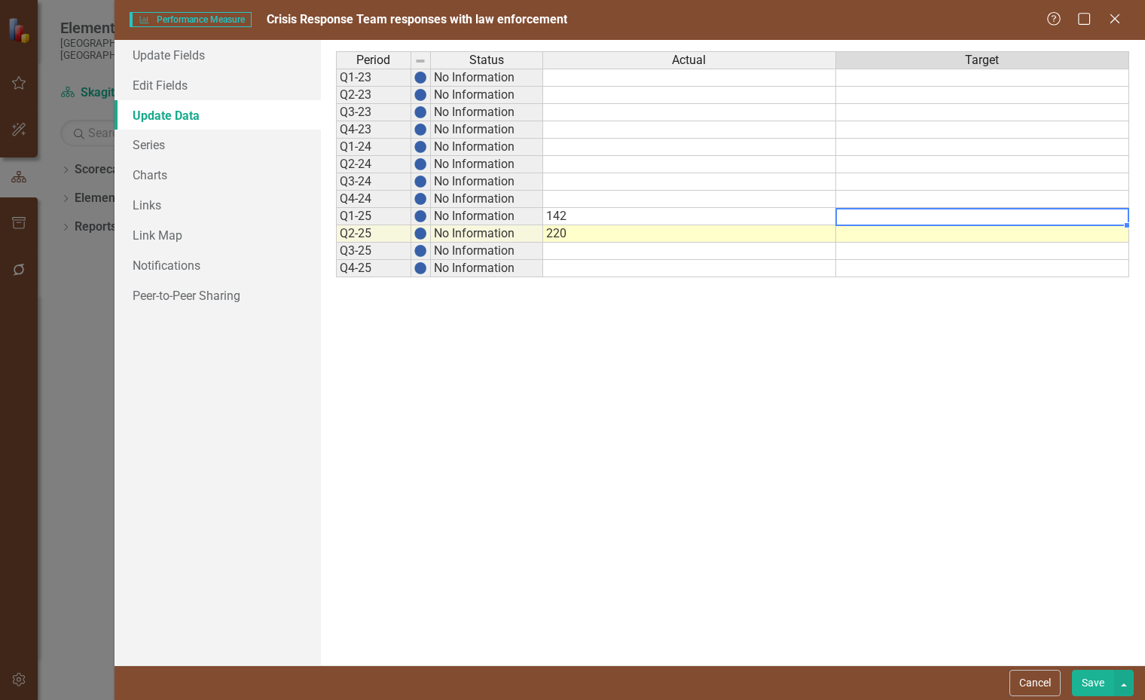
click at [1101, 690] on button "Save" at bounding box center [1093, 683] width 42 height 26
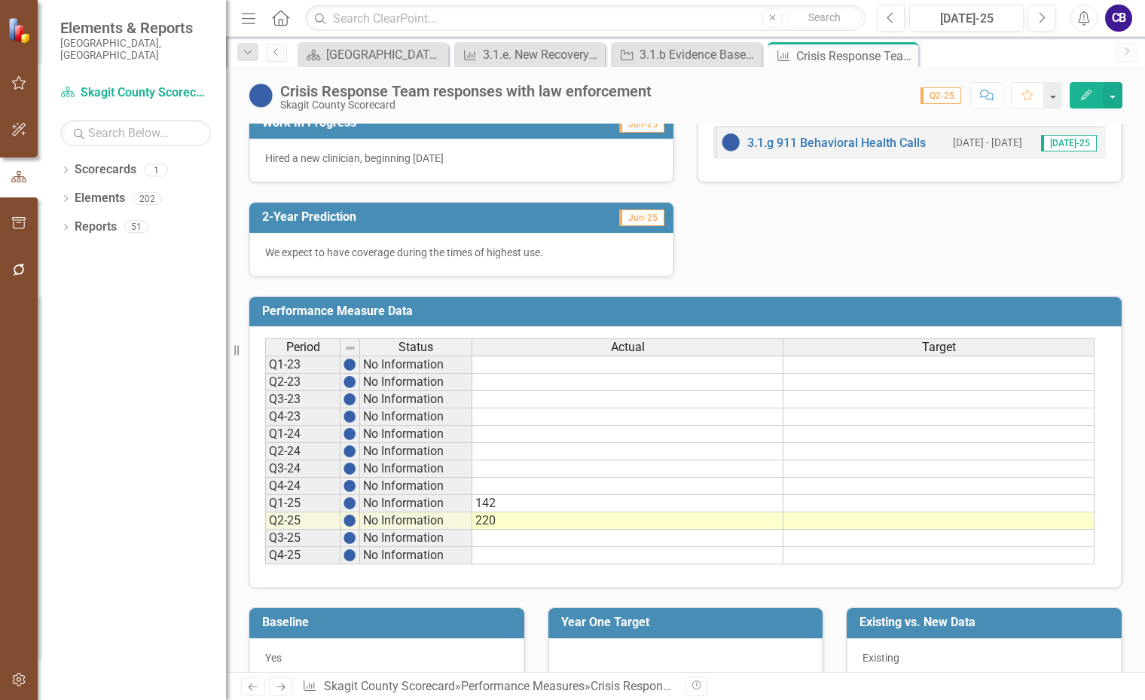
scroll to position [586, 0]
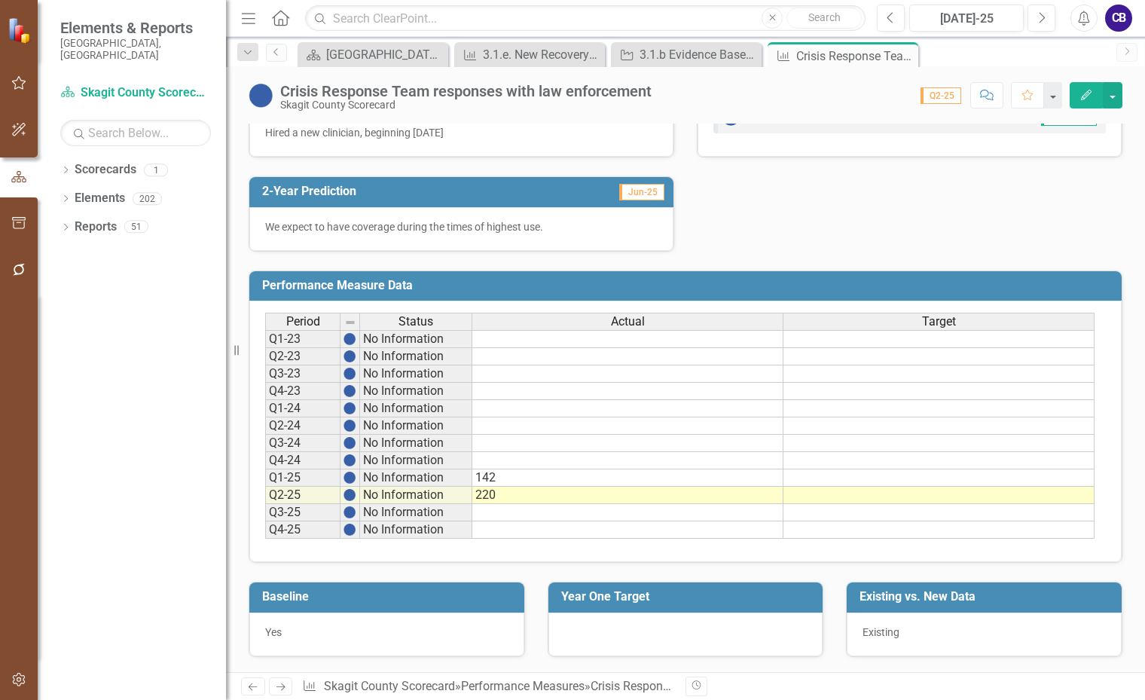
click at [269, 632] on span "Yes" at bounding box center [273, 632] width 17 height 12
click at [269, 631] on span "Yes" at bounding box center [273, 632] width 17 height 12
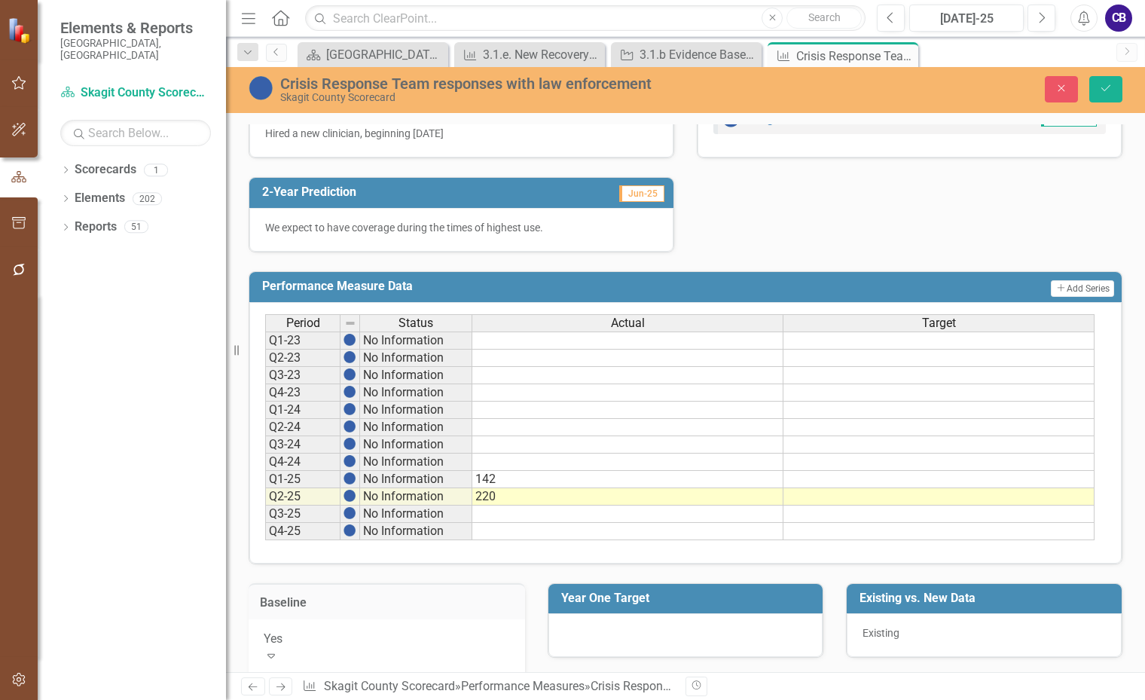
click at [288, 647] on div "Yes" at bounding box center [387, 639] width 246 height 17
click at [583, 634] on div at bounding box center [686, 635] width 275 height 44
click at [584, 634] on div at bounding box center [686, 635] width 275 height 44
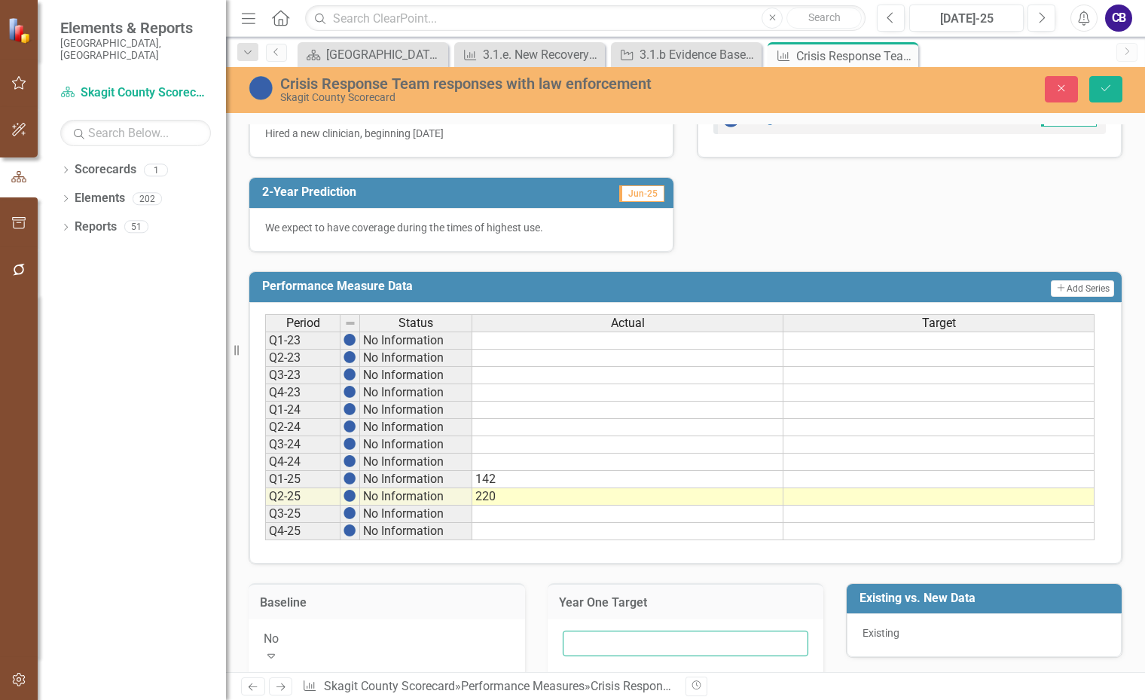
drag, startPoint x: 738, startPoint y: 649, endPoint x: 717, endPoint y: 627, distance: 30.9
click at [738, 649] on input "text" at bounding box center [686, 644] width 246 height 26
type input "Develop a baseline"
click at [886, 631] on span "Existing" at bounding box center [881, 633] width 37 height 12
click at [885, 631] on span "Existing" at bounding box center [881, 633] width 37 height 12
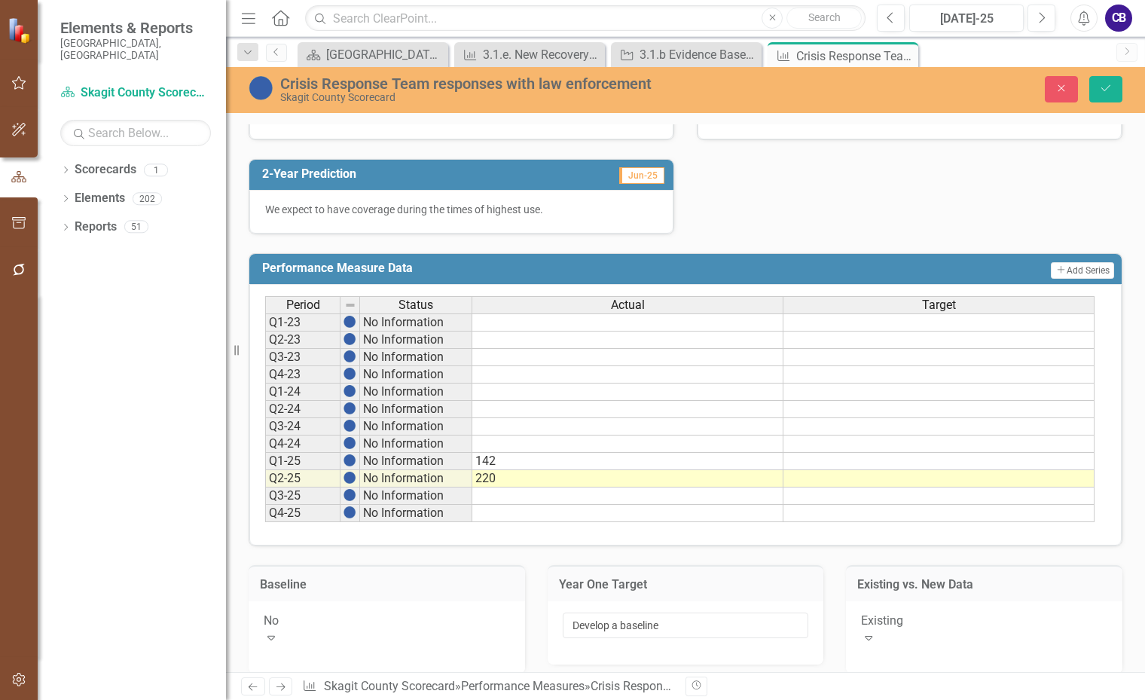
scroll to position [614, 0]
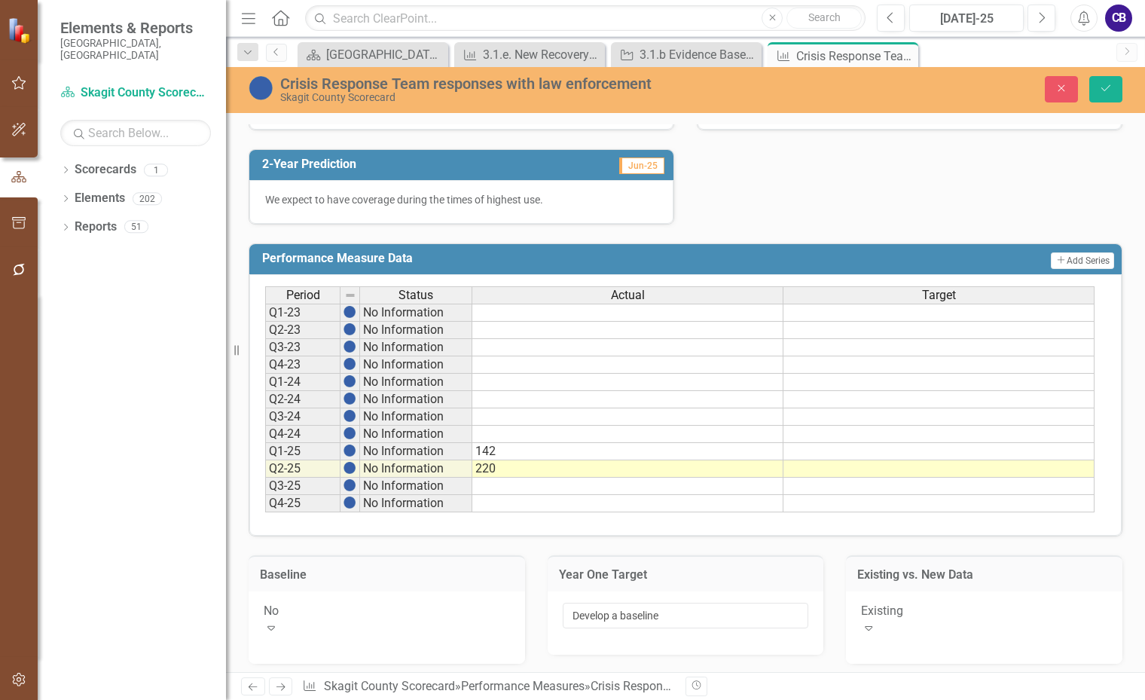
click at [928, 610] on div "Existing" at bounding box center [984, 611] width 246 height 17
click at [1100, 89] on icon "Save" at bounding box center [1106, 88] width 14 height 11
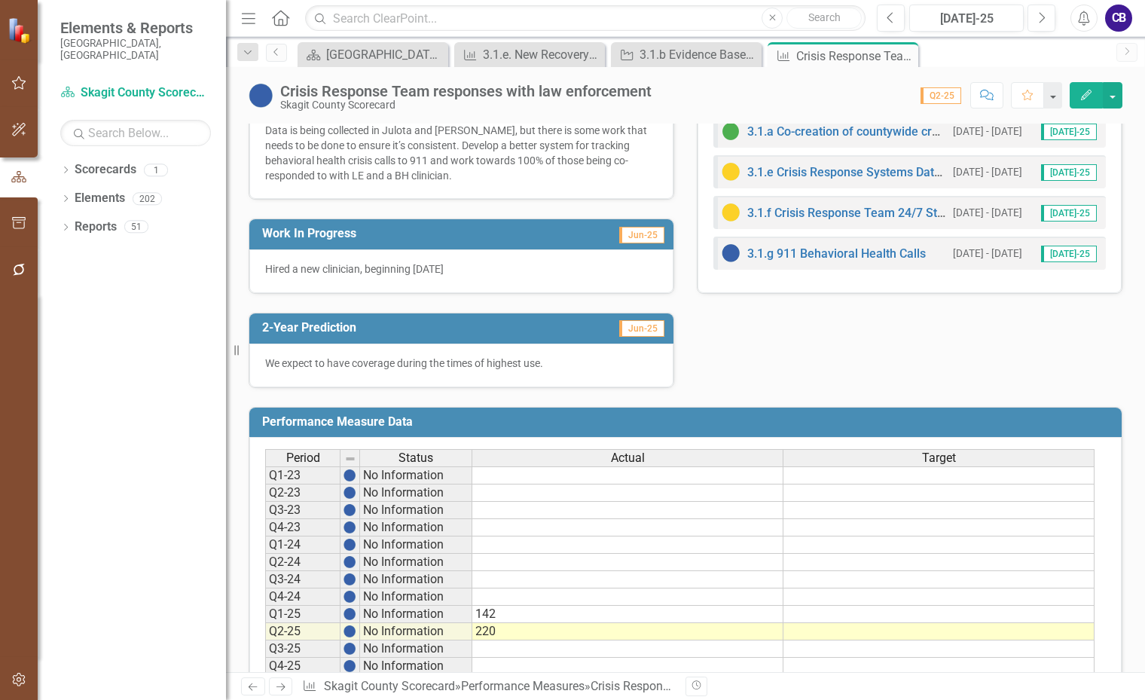
scroll to position [452, 0]
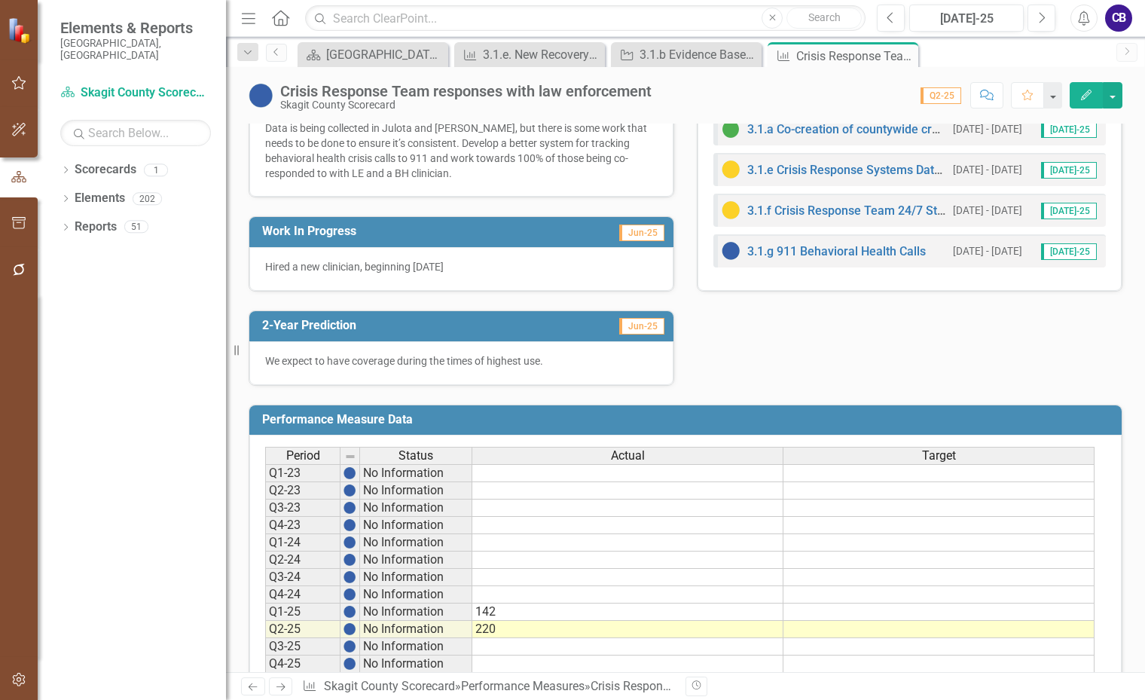
drag, startPoint x: 75, startPoint y: 521, endPoint x: 96, endPoint y: 498, distance: 31.4
click at [75, 518] on div "Dropdown Scorecards 1 Skagit County Scorecard Dropdown Elements 202 Dropdown Go…" at bounding box center [132, 428] width 188 height 543
